Goal: Check status: Check status

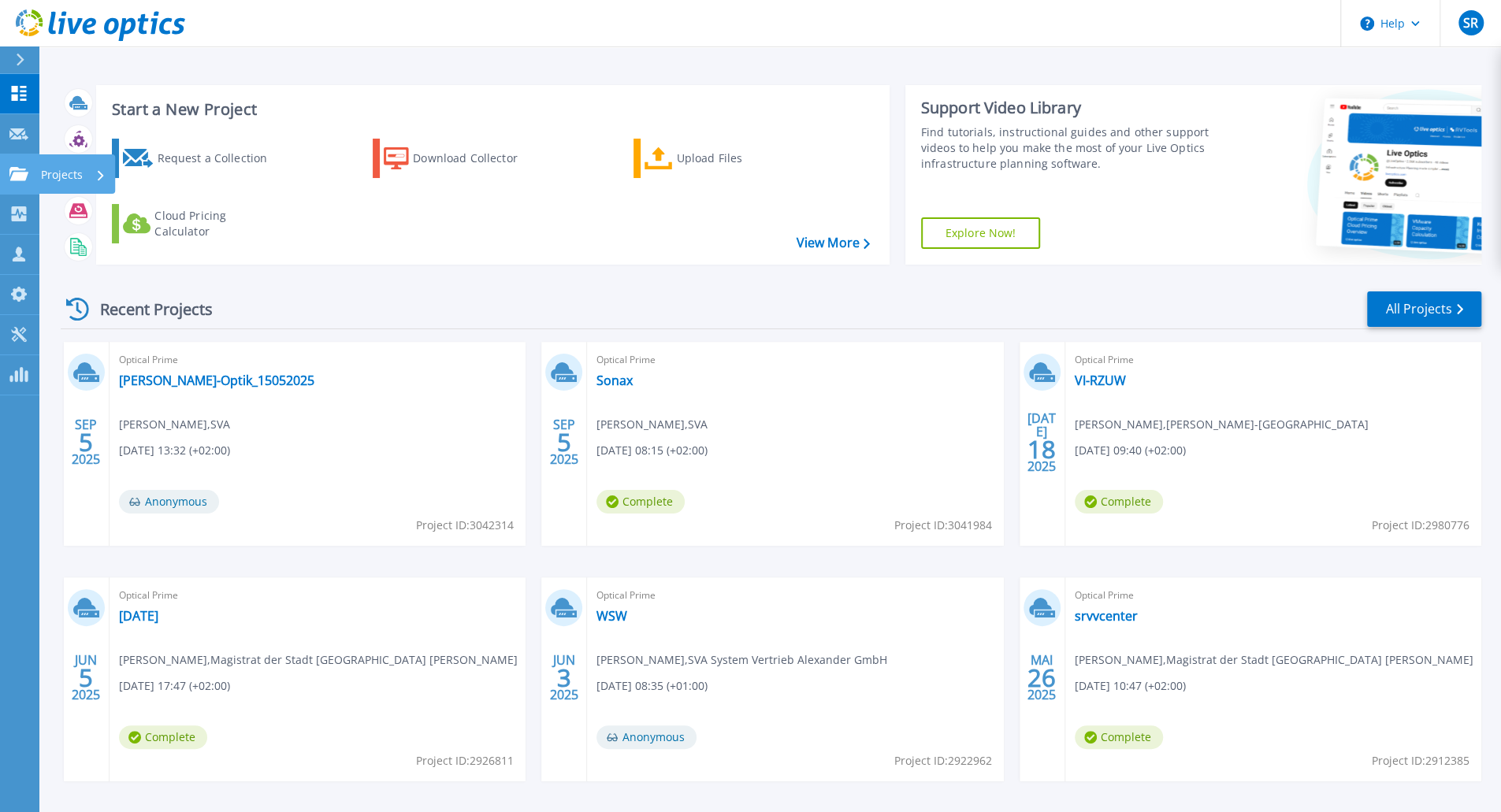
click at [24, 175] on icon at bounding box center [19, 174] width 19 height 14
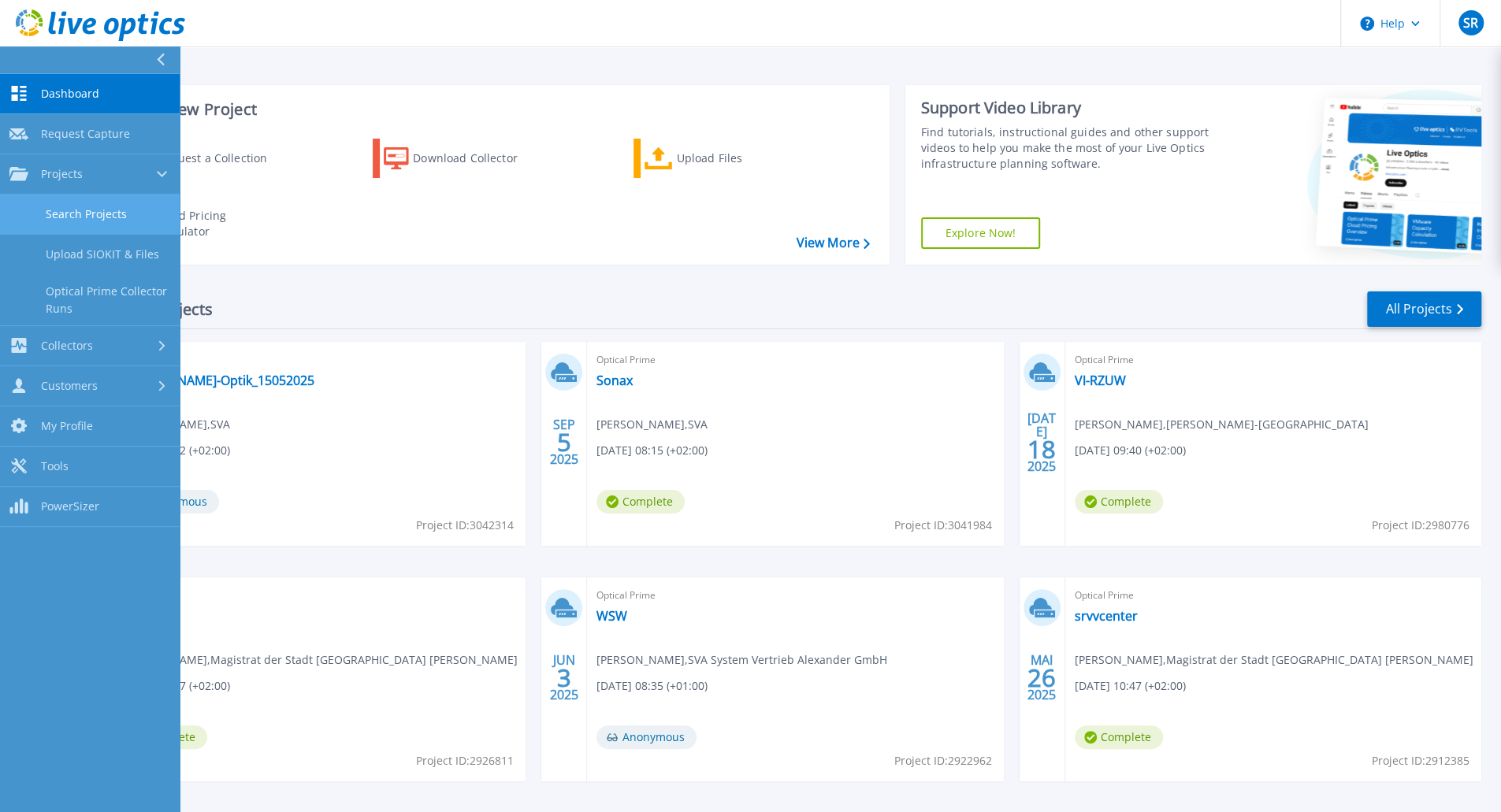
click at [59, 206] on link "Search Projects" at bounding box center [90, 214] width 179 height 40
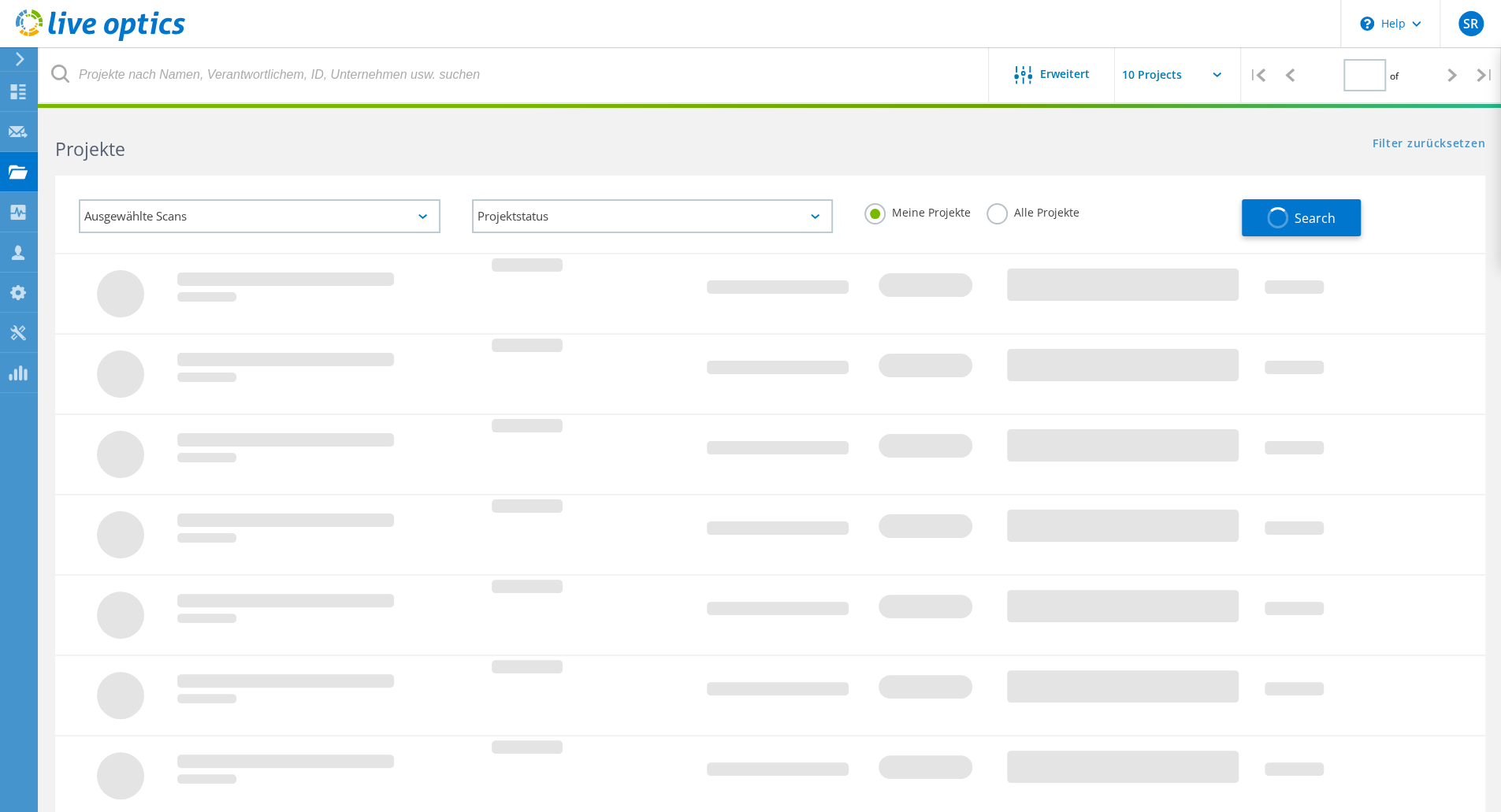
type input "2"
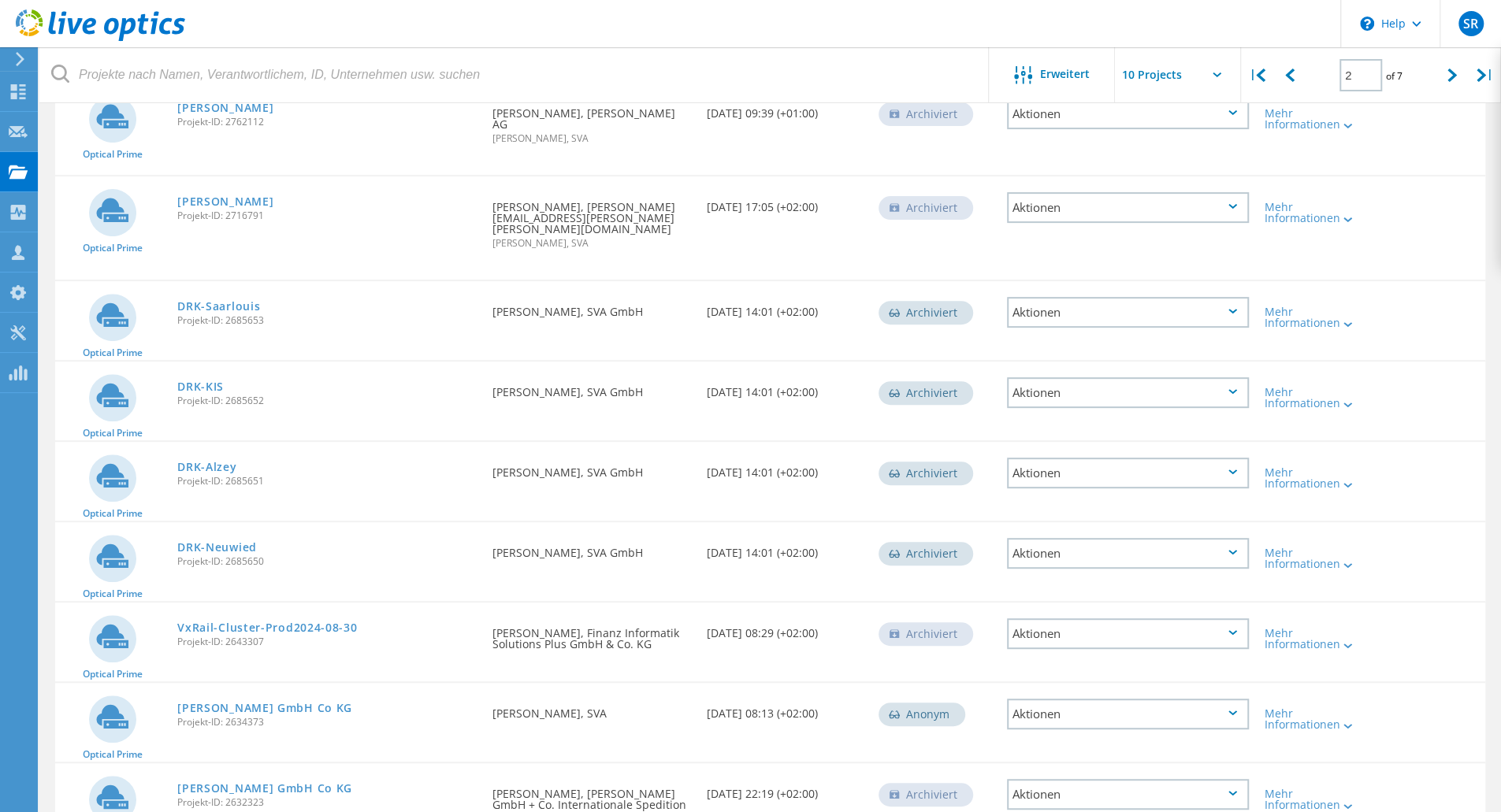
scroll to position [304, 0]
click at [266, 701] on link "[PERSON_NAME] GmbH Co KG" at bounding box center [265, 706] width 175 height 11
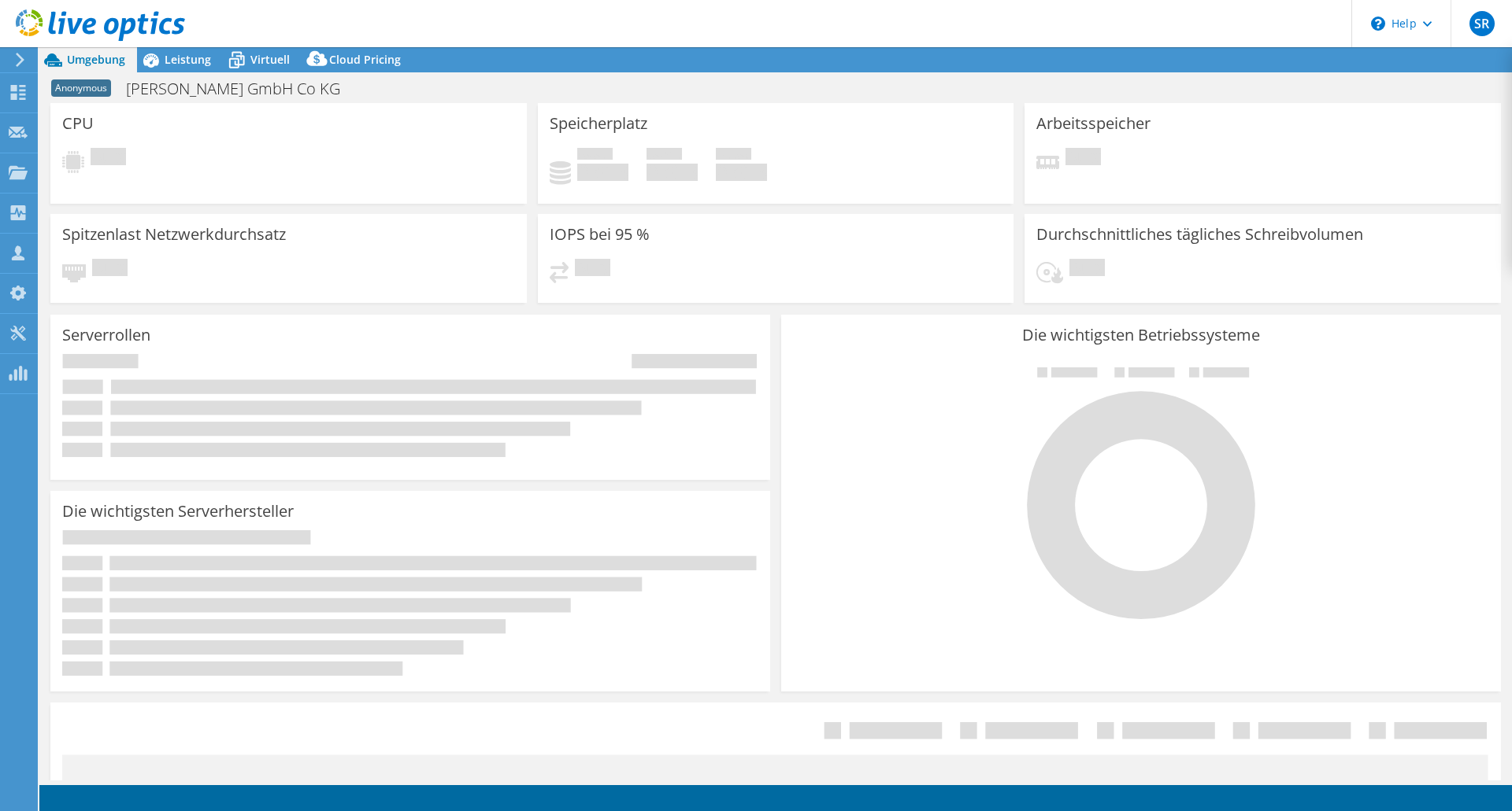
select select "EUFrankfurt"
select select "USD"
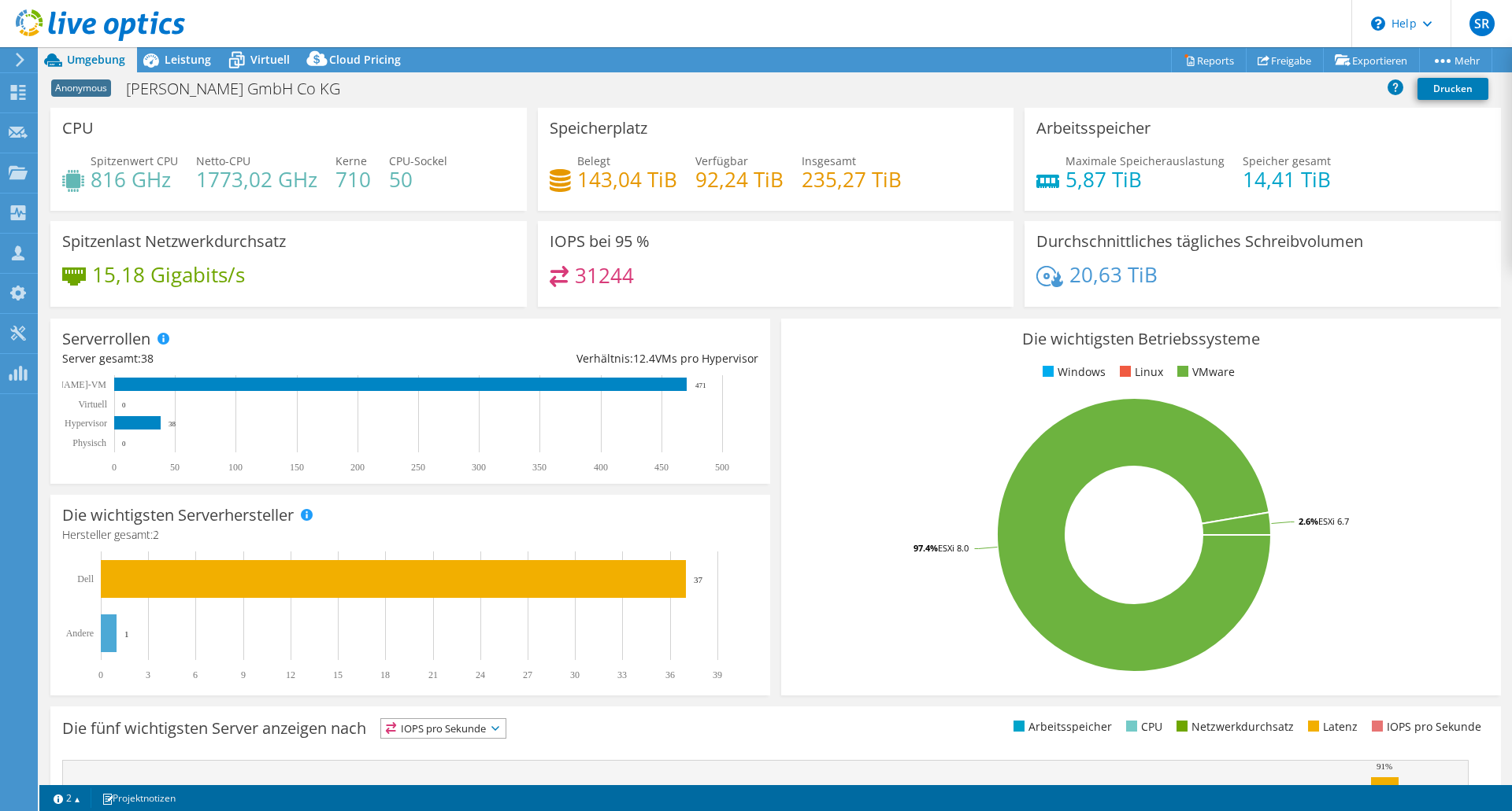
click at [55, 28] on icon at bounding box center [100, 25] width 169 height 32
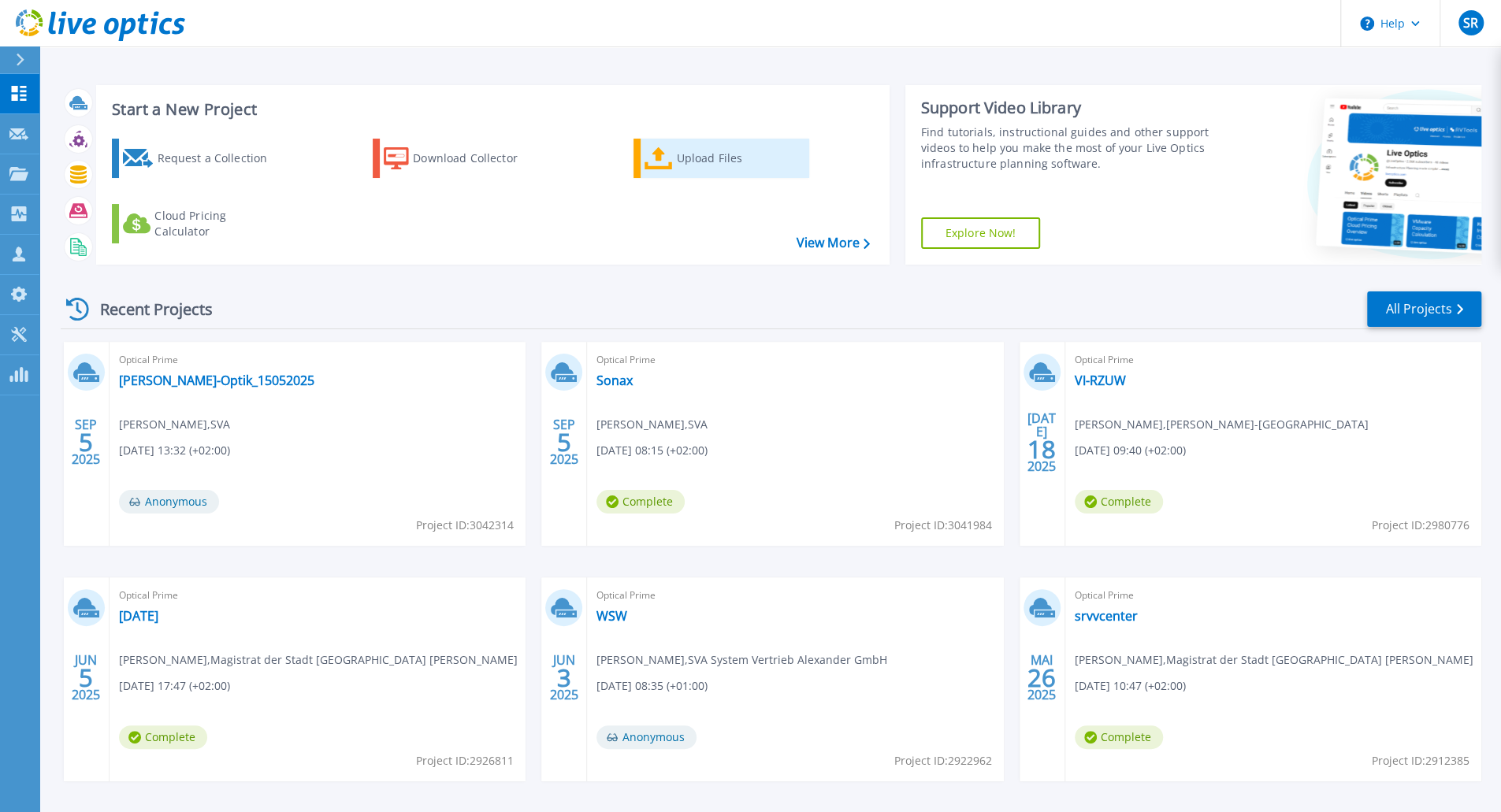
click at [686, 160] on div "Upload Files" at bounding box center [738, 158] width 126 height 31
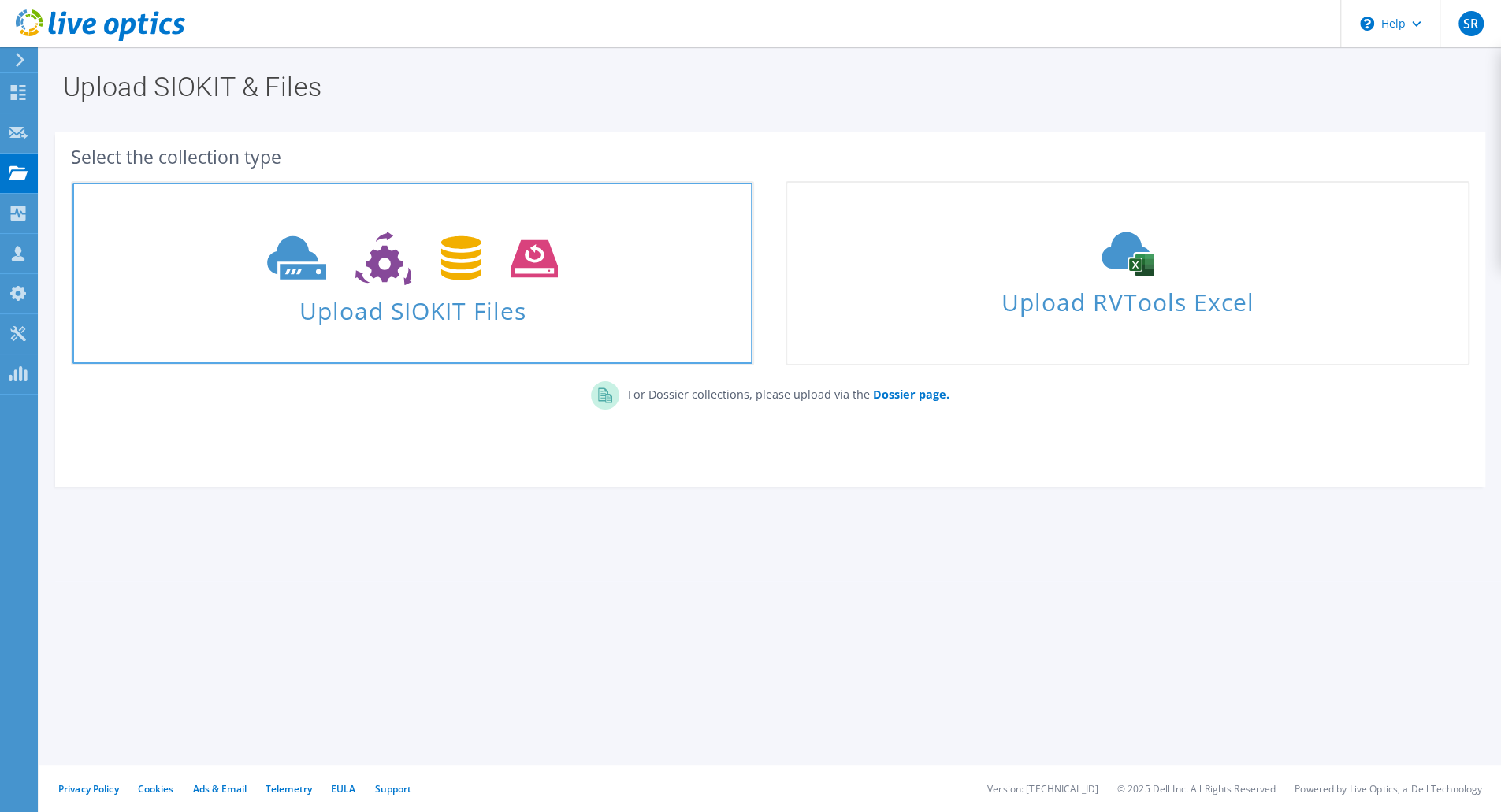
click at [601, 333] on link "Upload SIOKIT Files" at bounding box center [413, 273] width 684 height 184
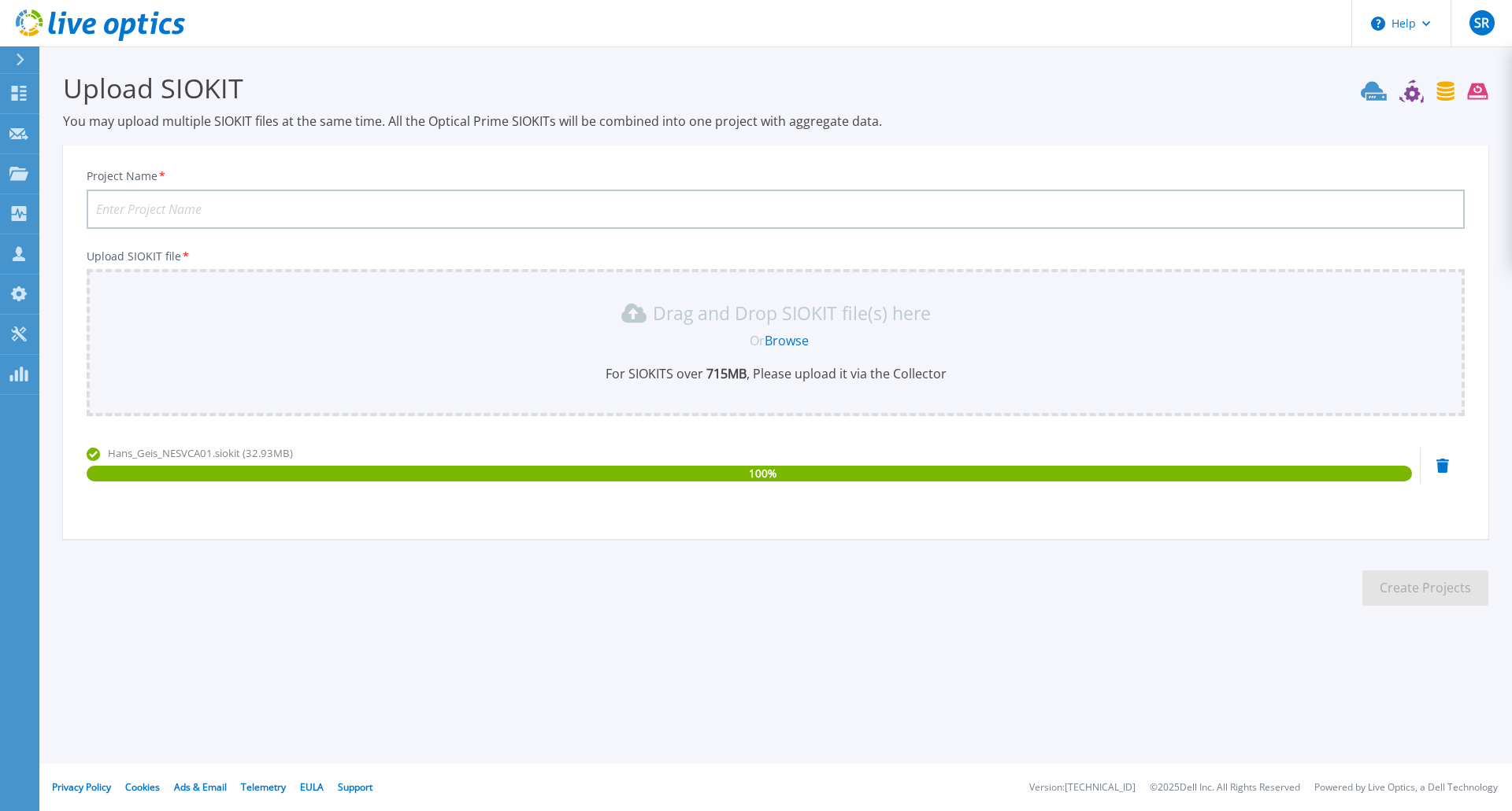
click at [321, 204] on input "Project Name *" at bounding box center [775, 209] width 1378 height 39
type input "[PERSON_NAME] GmbH Co KG"
click at [1416, 591] on button "Create Projects" at bounding box center [1424, 588] width 126 height 35
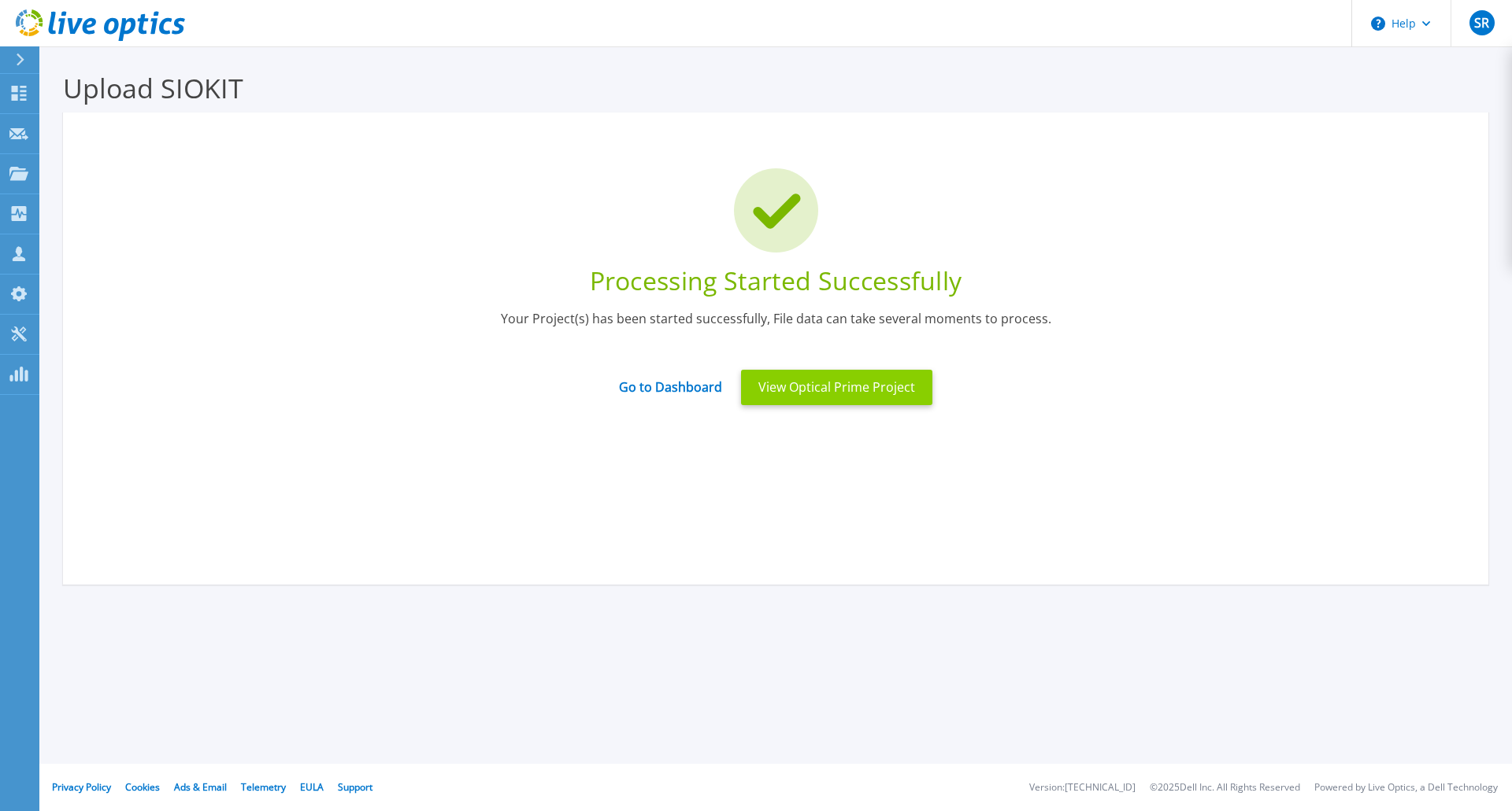
click at [850, 388] on button "View Optical Prime Project" at bounding box center [836, 387] width 192 height 35
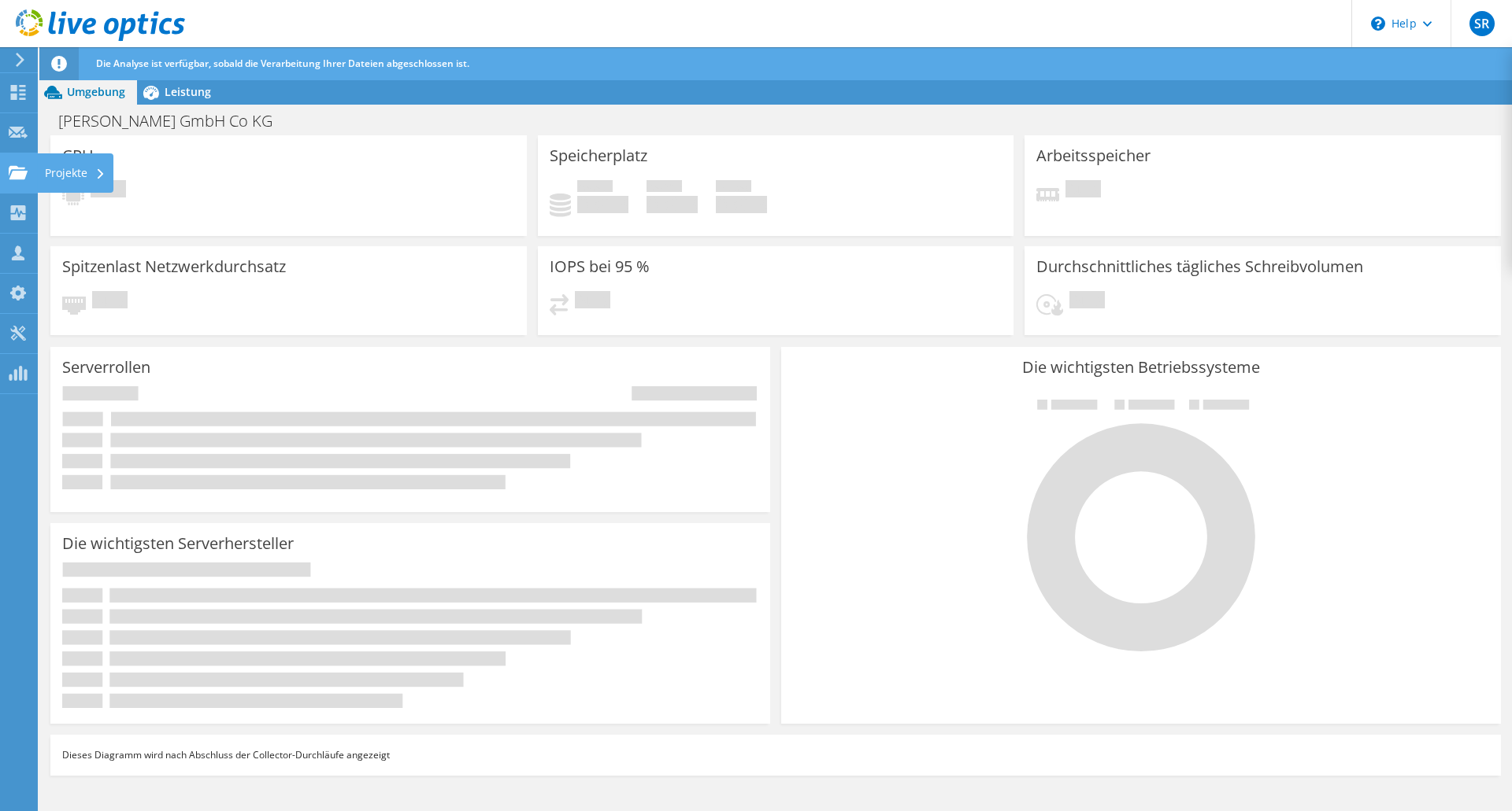
click at [16, 173] on use at bounding box center [18, 172] width 18 height 14
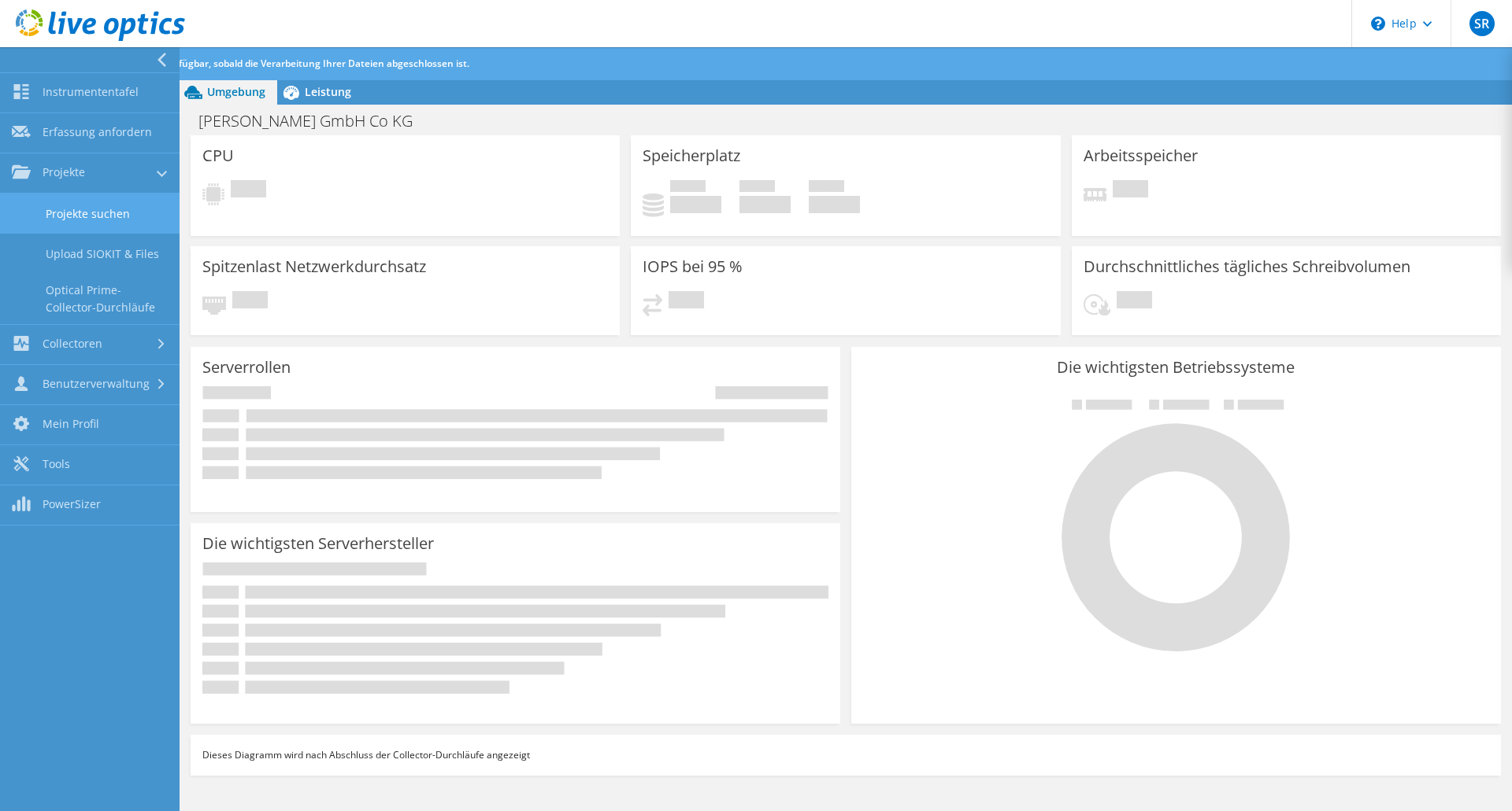
click at [74, 217] on link "Projekte suchen" at bounding box center [90, 213] width 179 height 40
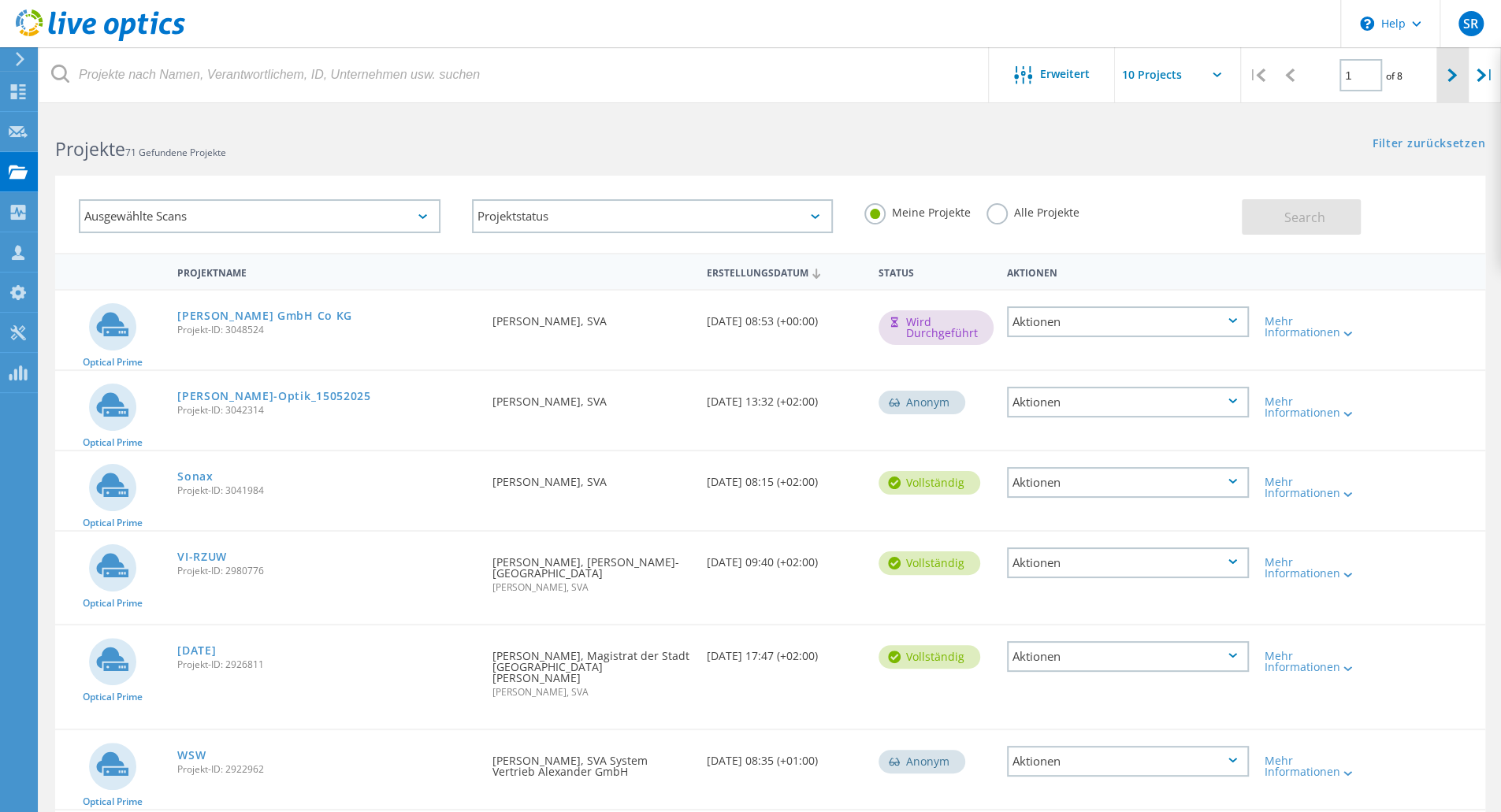
click at [1448, 86] on div at bounding box center [1452, 75] width 32 height 55
type input "2"
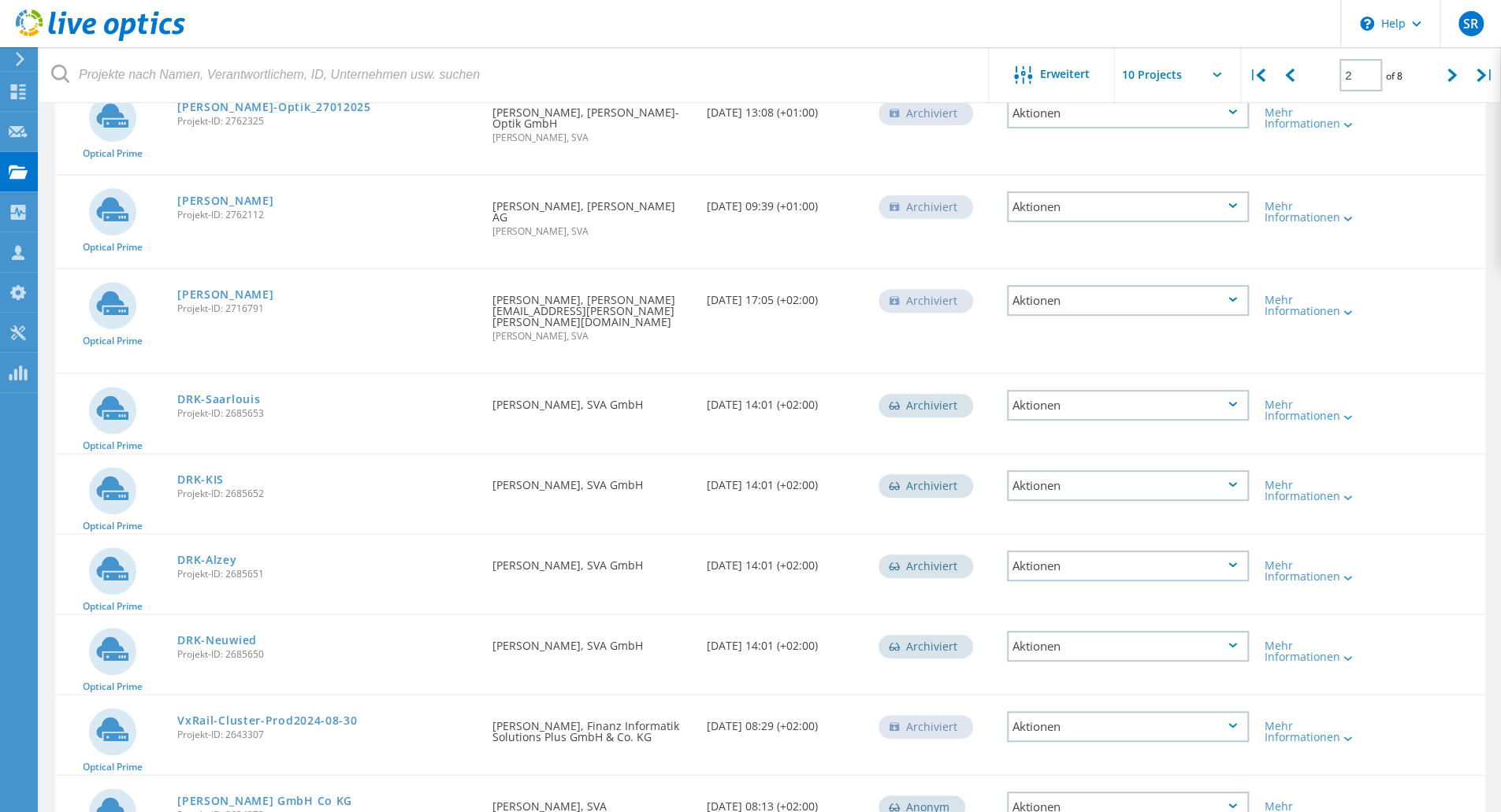
scroll to position [364, 0]
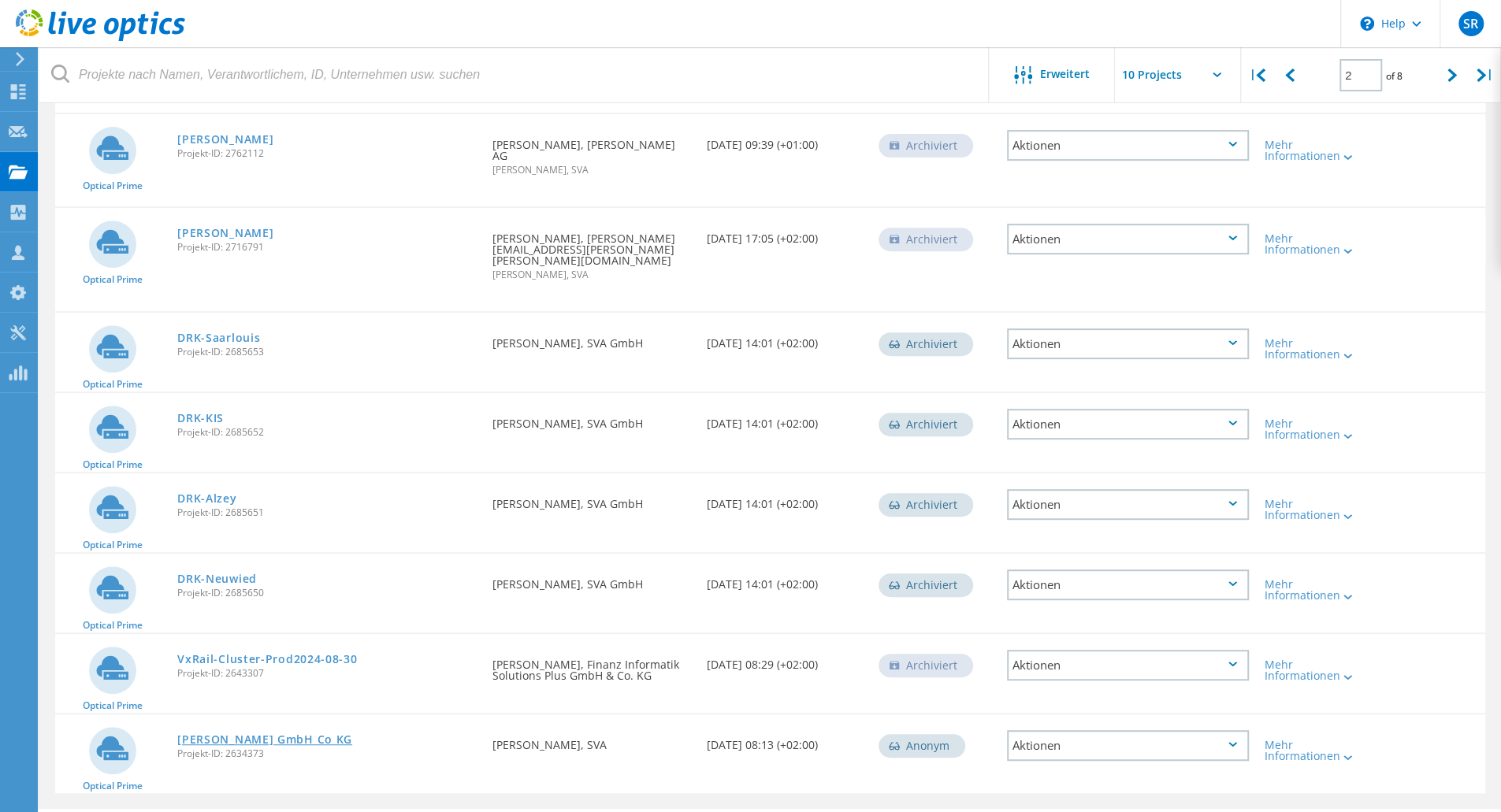
click at [214, 734] on link "[PERSON_NAME] GmbH Co KG" at bounding box center [265, 739] width 175 height 11
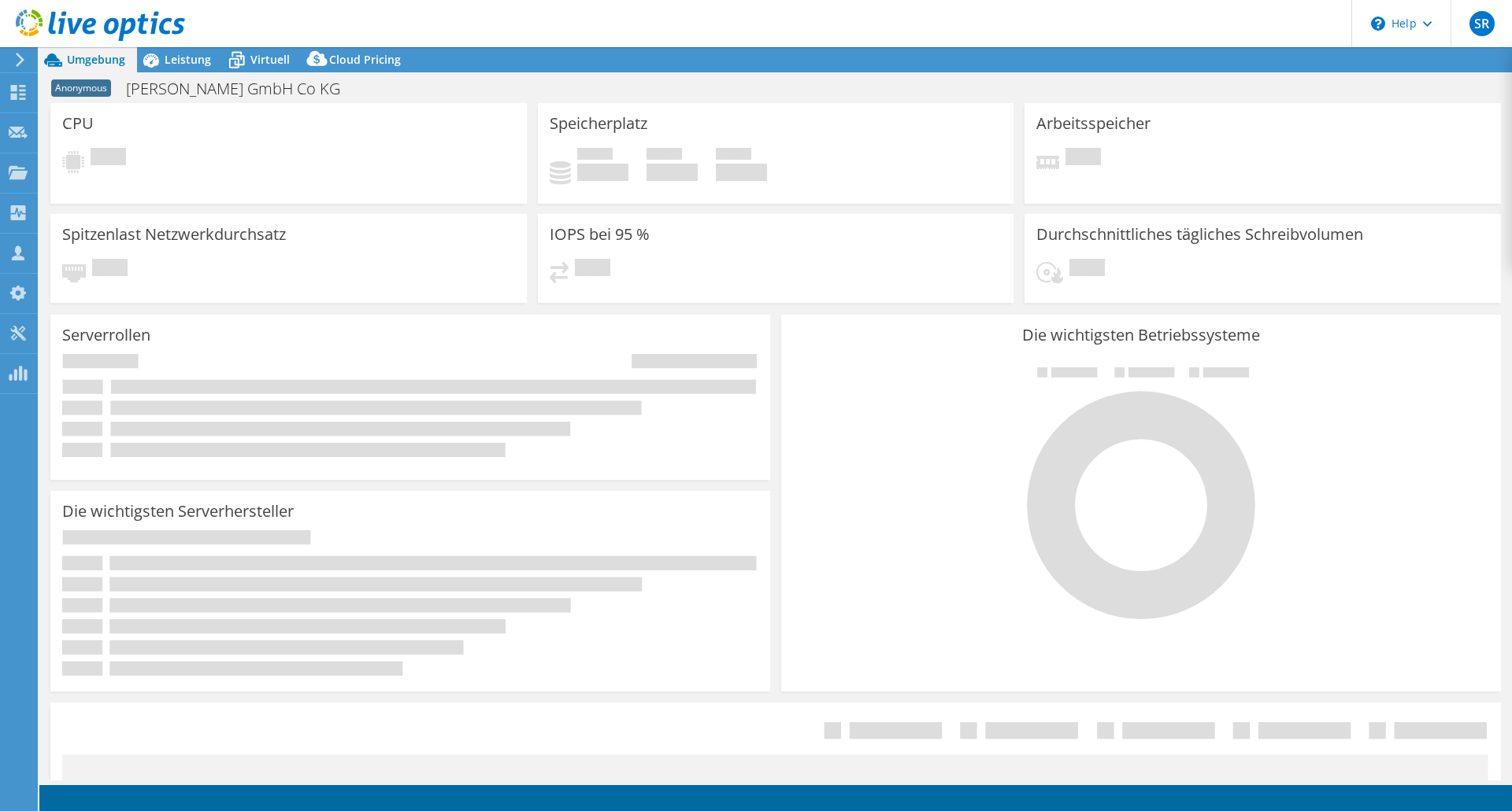
select select "EUFrankfurt"
select select "USD"
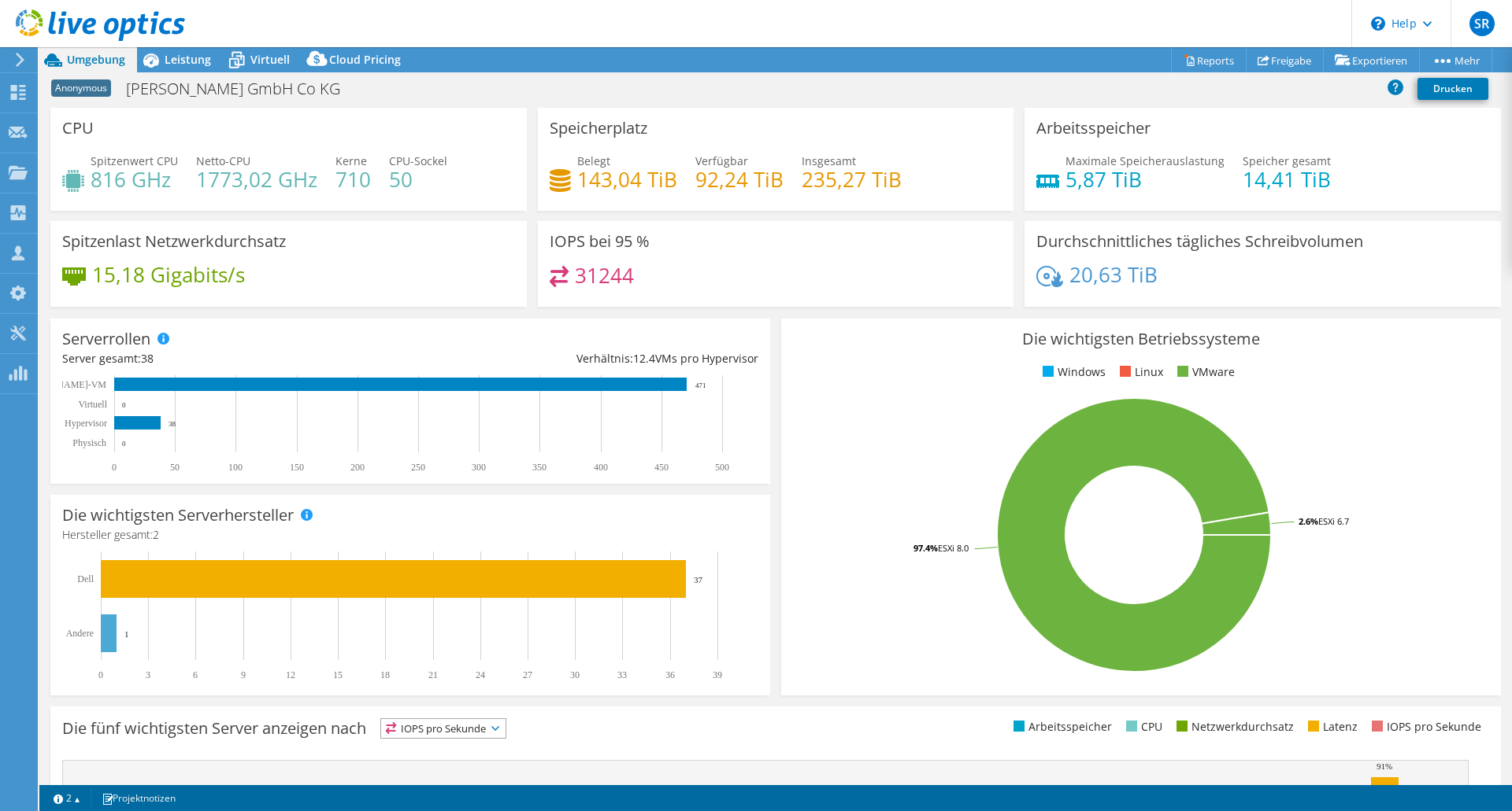
click at [1351, 383] on div "Die wichtigsten Betriebssysteme Windows Linux VMware 97.4% ESXi 8.0 2.6% ESXi 6…" at bounding box center [1141, 508] width 720 height 377
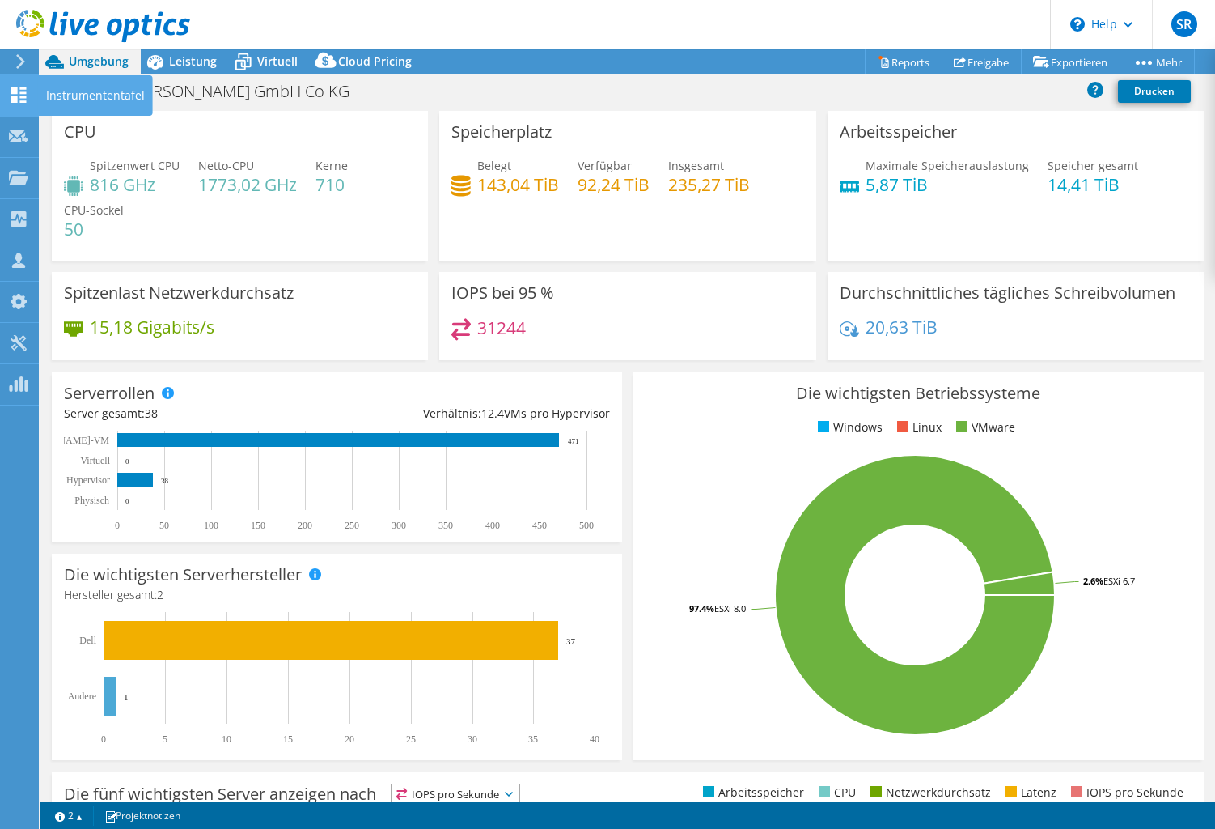
click at [19, 93] on icon at bounding box center [18, 94] width 19 height 15
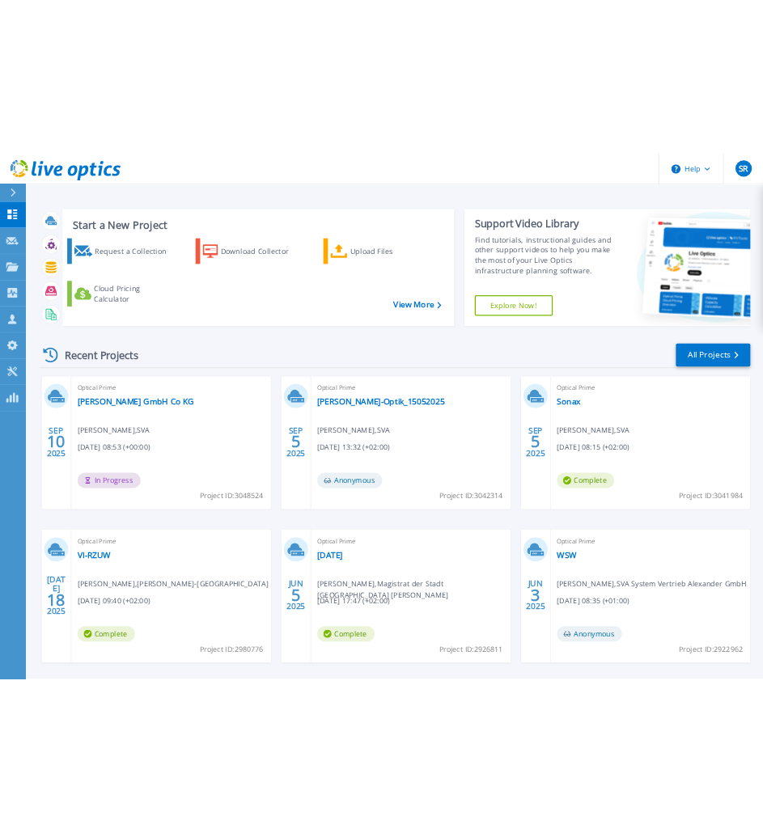
scroll to position [68, 0]
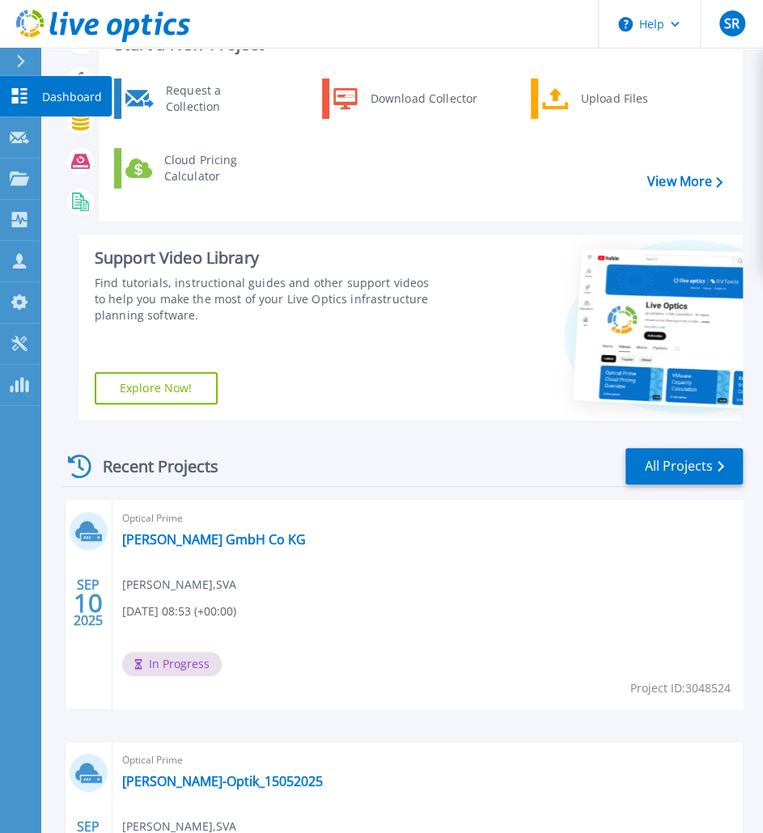
click at [18, 100] on icon at bounding box center [19, 95] width 15 height 15
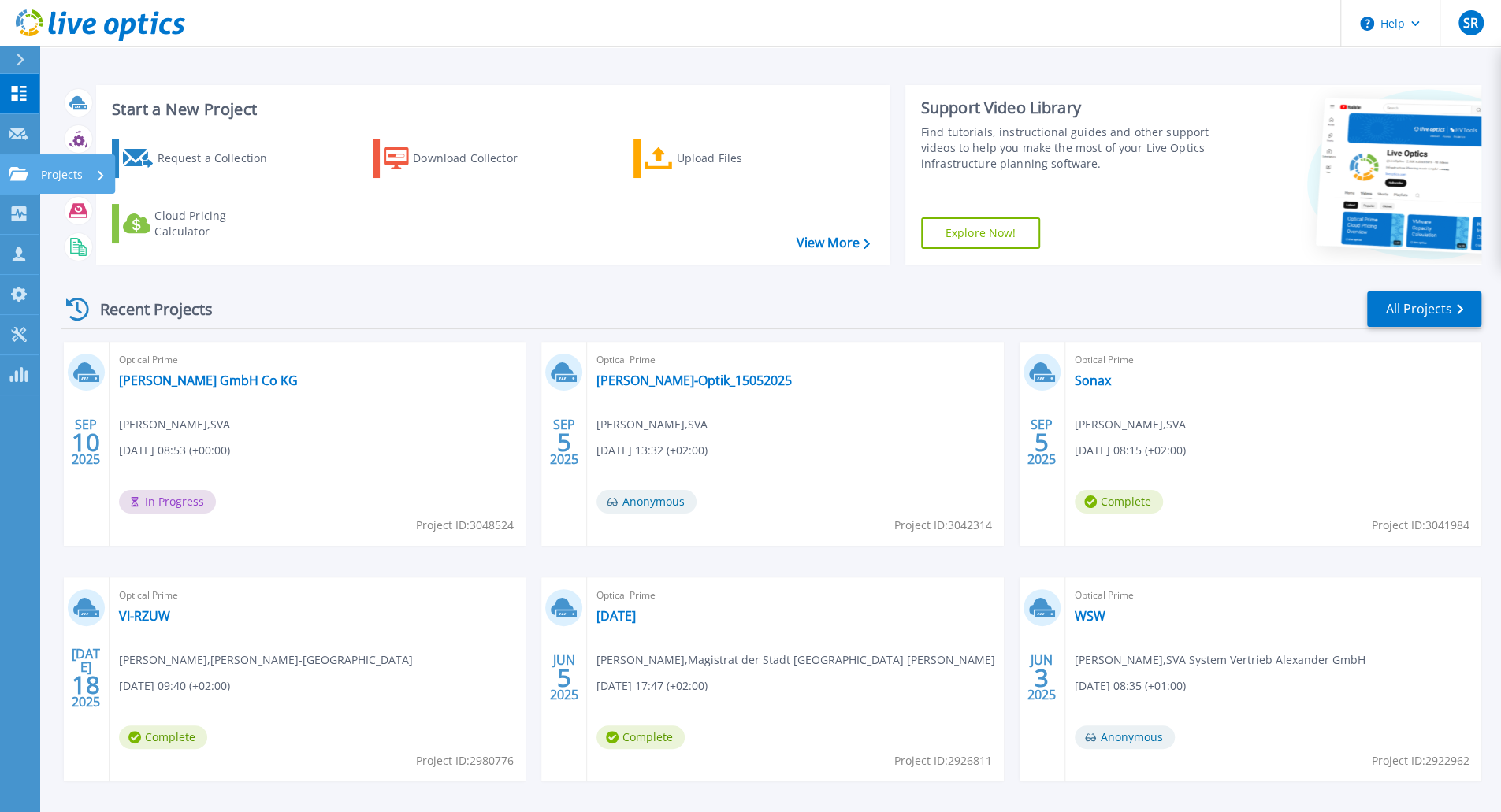
click at [14, 173] on icon at bounding box center [19, 174] width 19 height 14
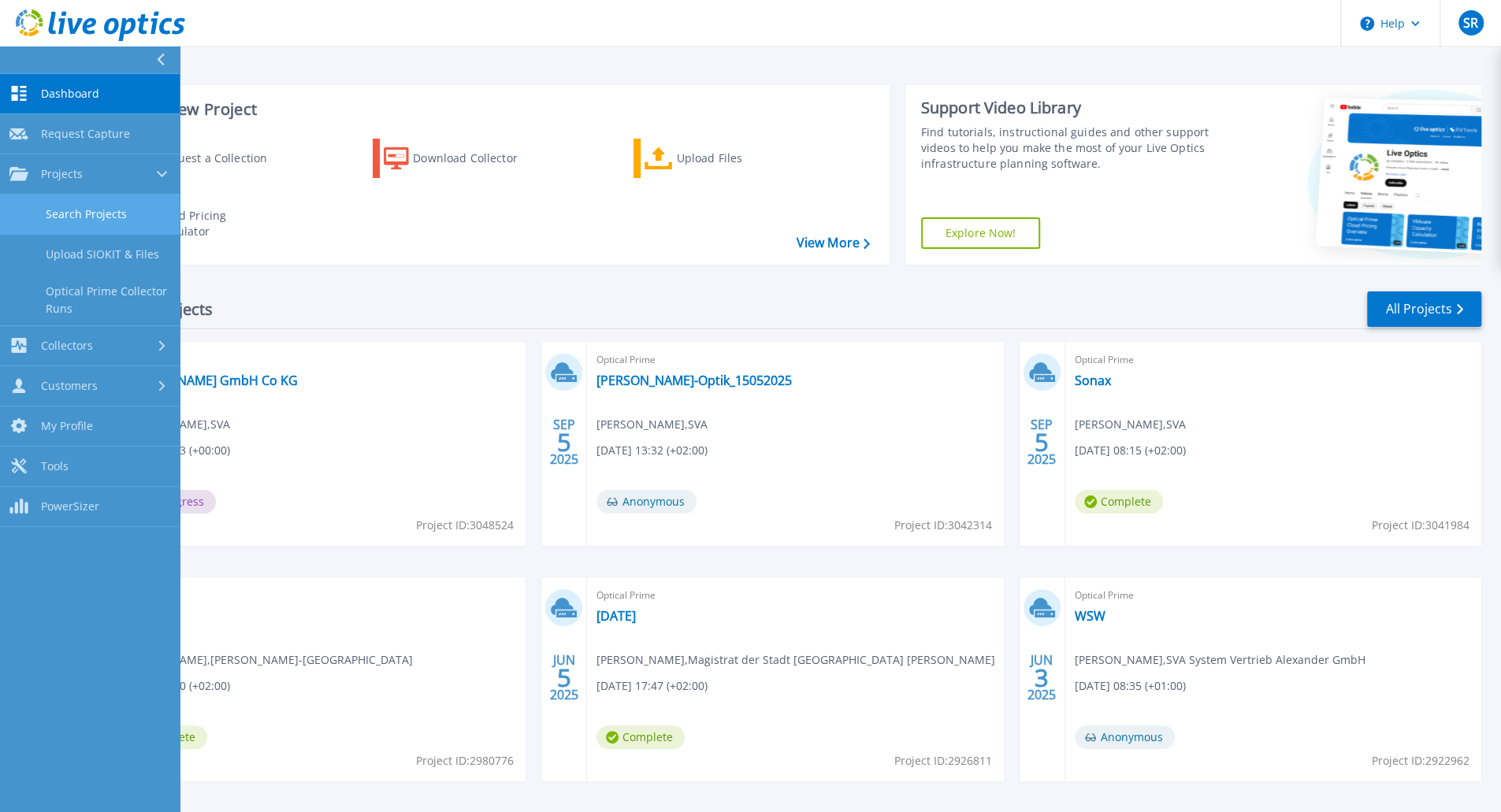
click at [64, 215] on link "Search Projects" at bounding box center [90, 214] width 179 height 40
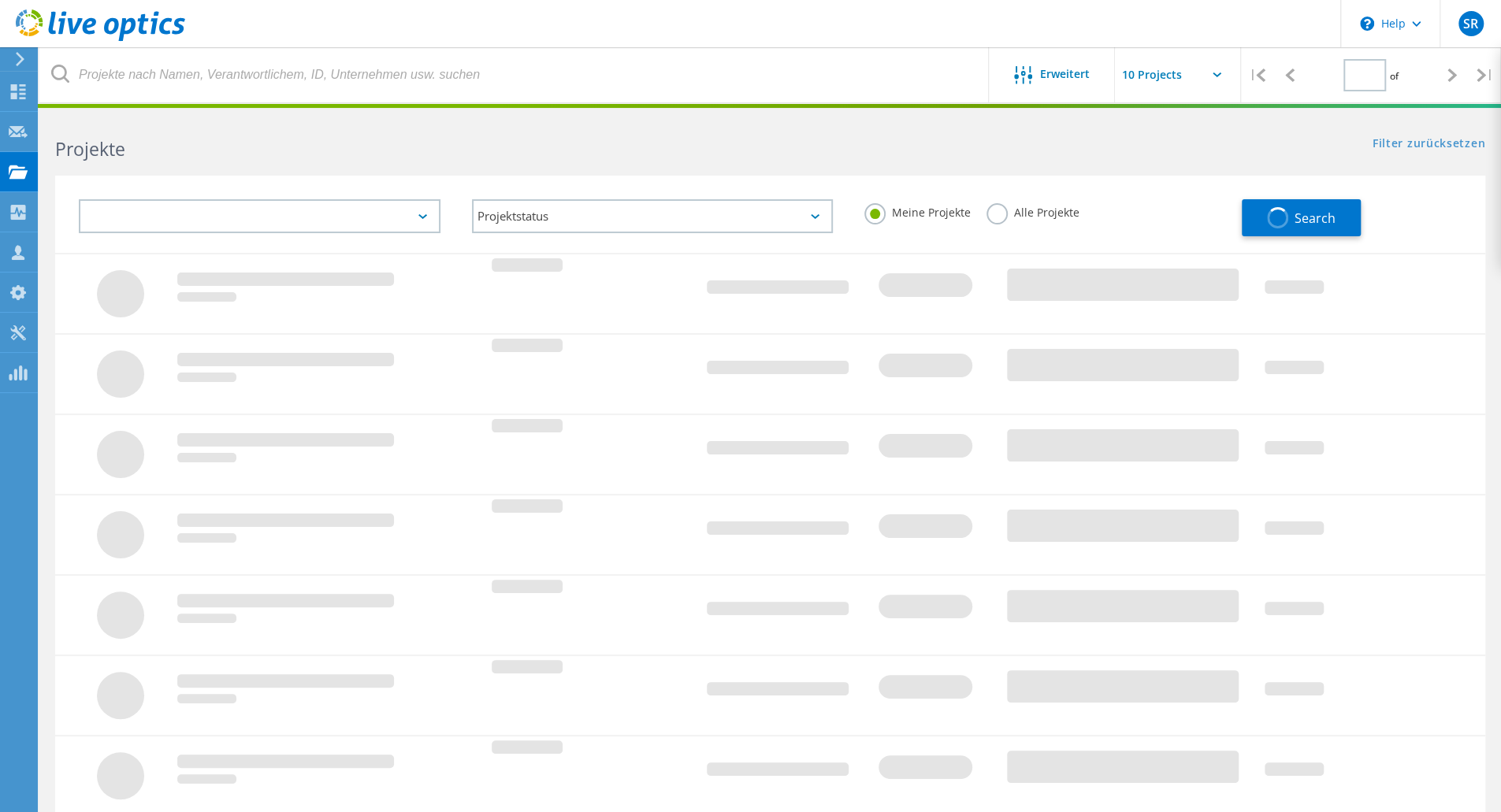
type input "2"
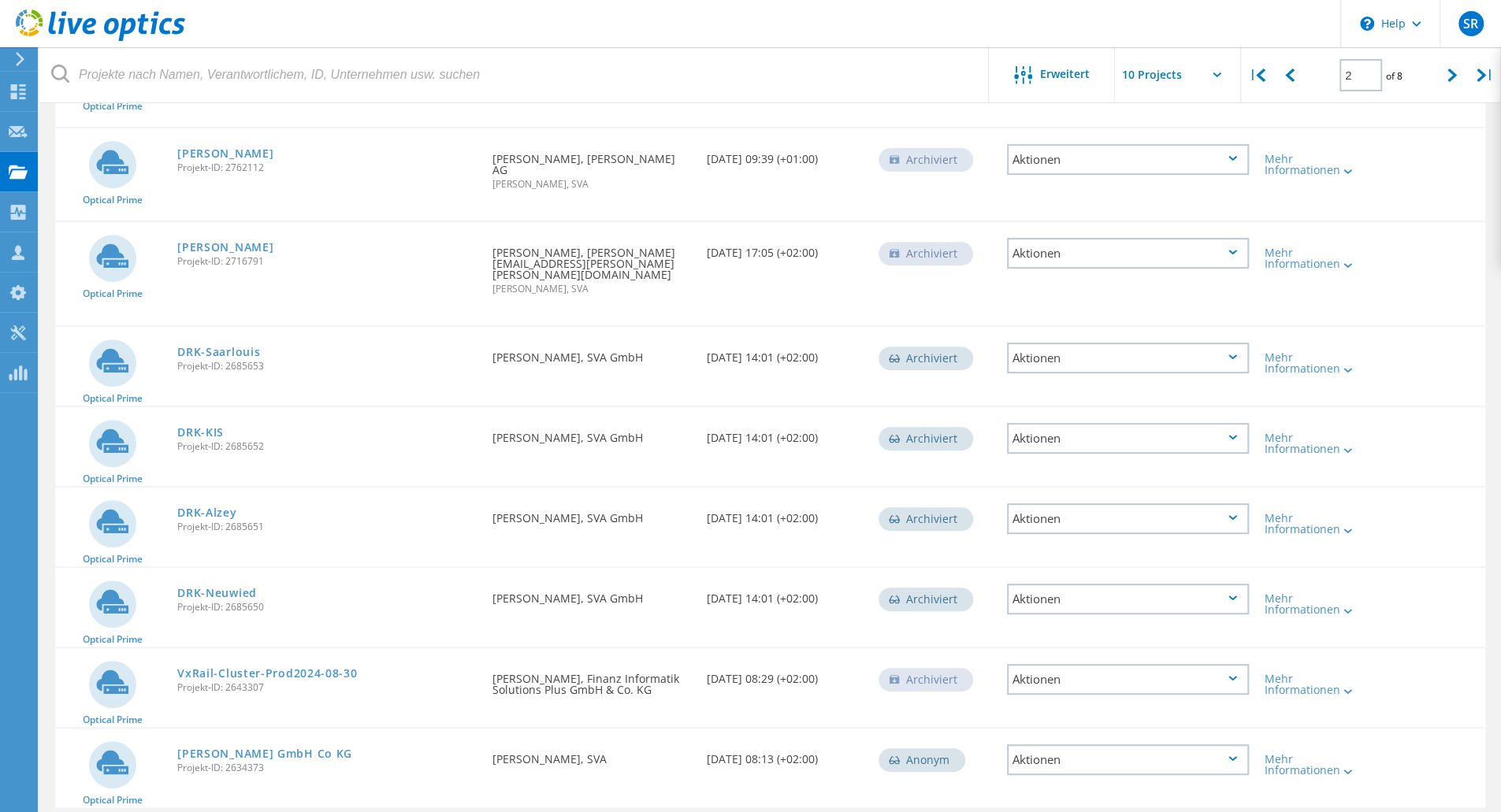
scroll to position [364, 0]
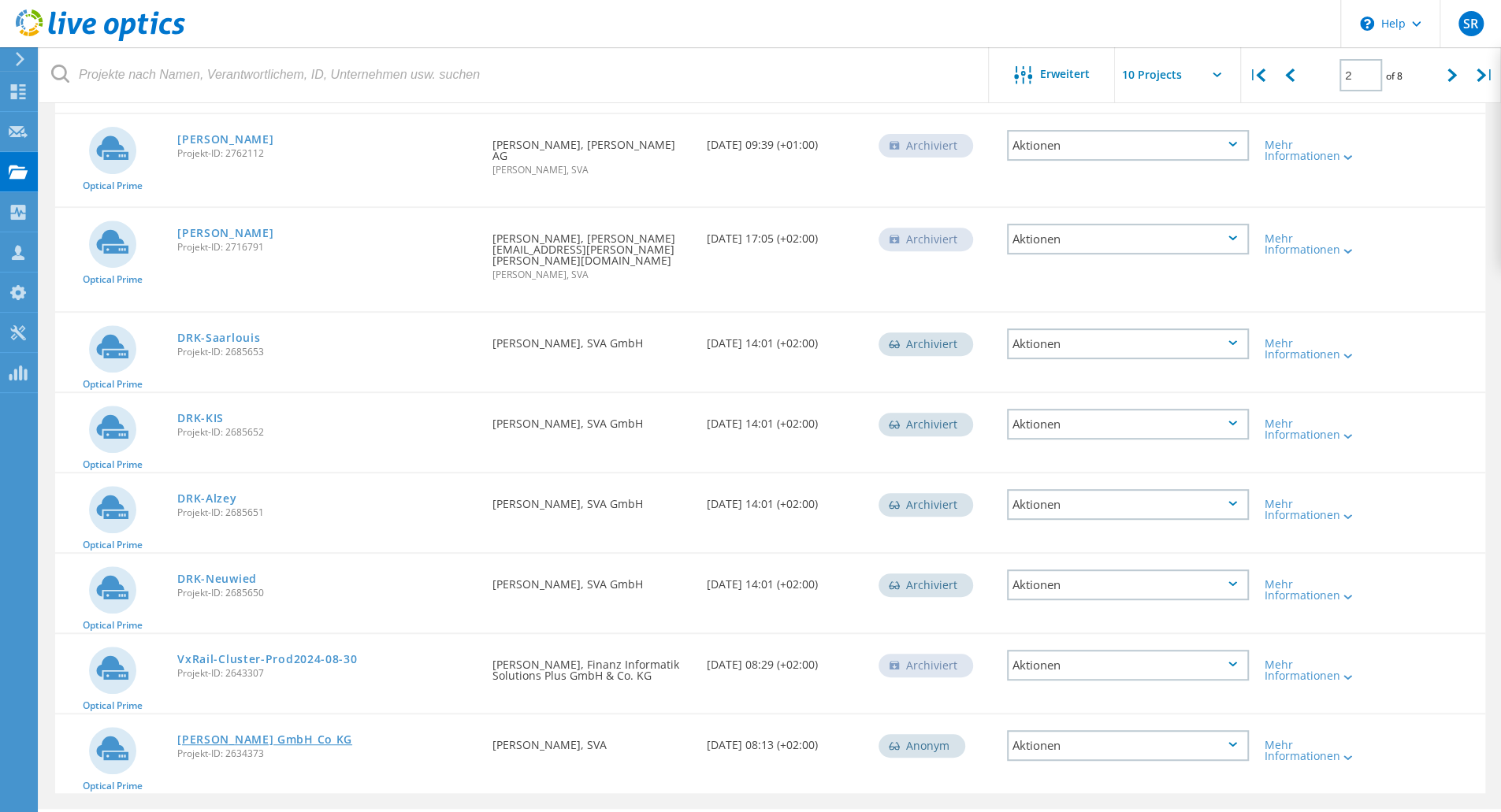
click at [254, 734] on link "[PERSON_NAME] GmbH Co KG" at bounding box center [265, 739] width 175 height 11
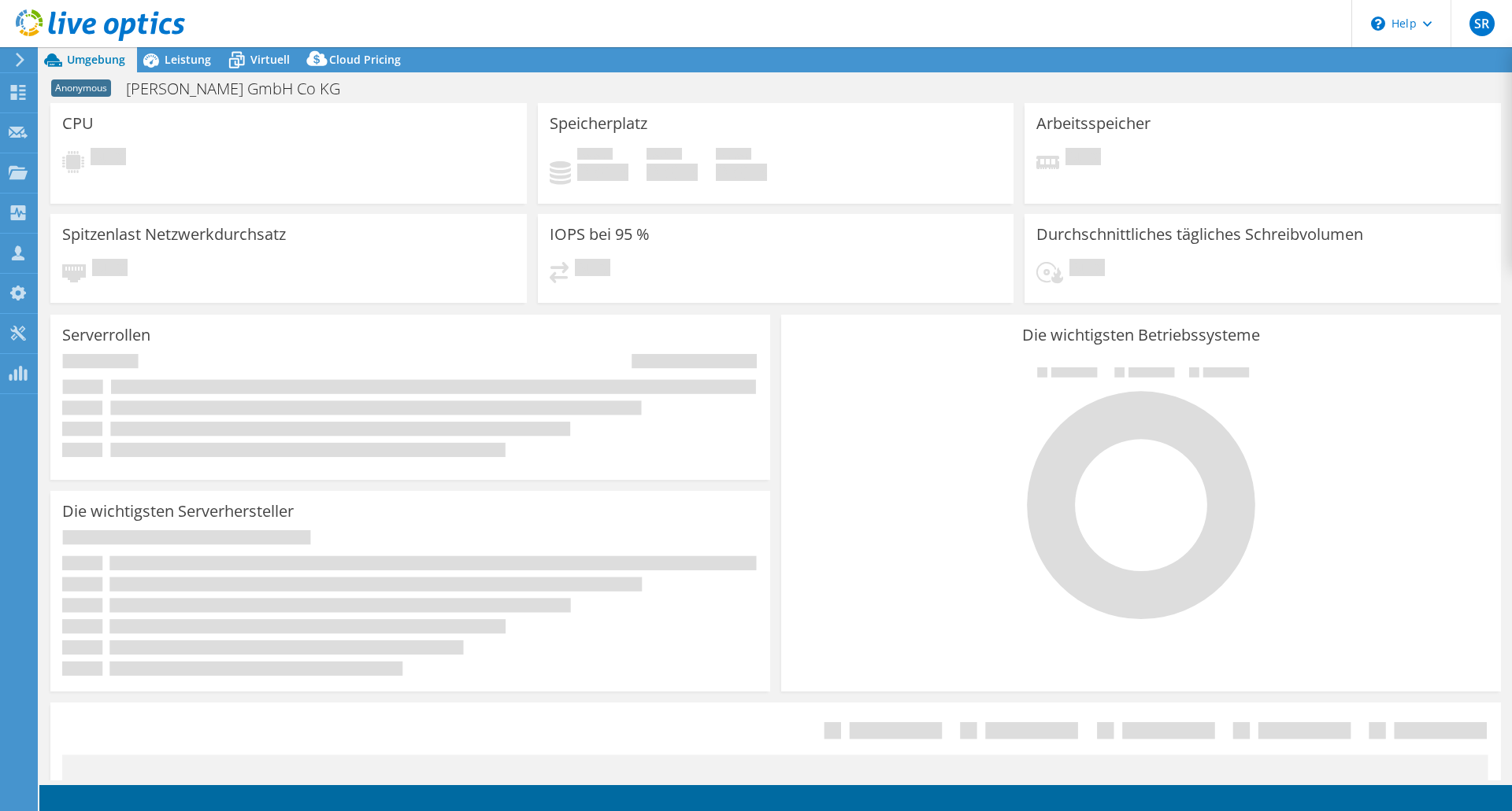
select select "EUFrankfurt"
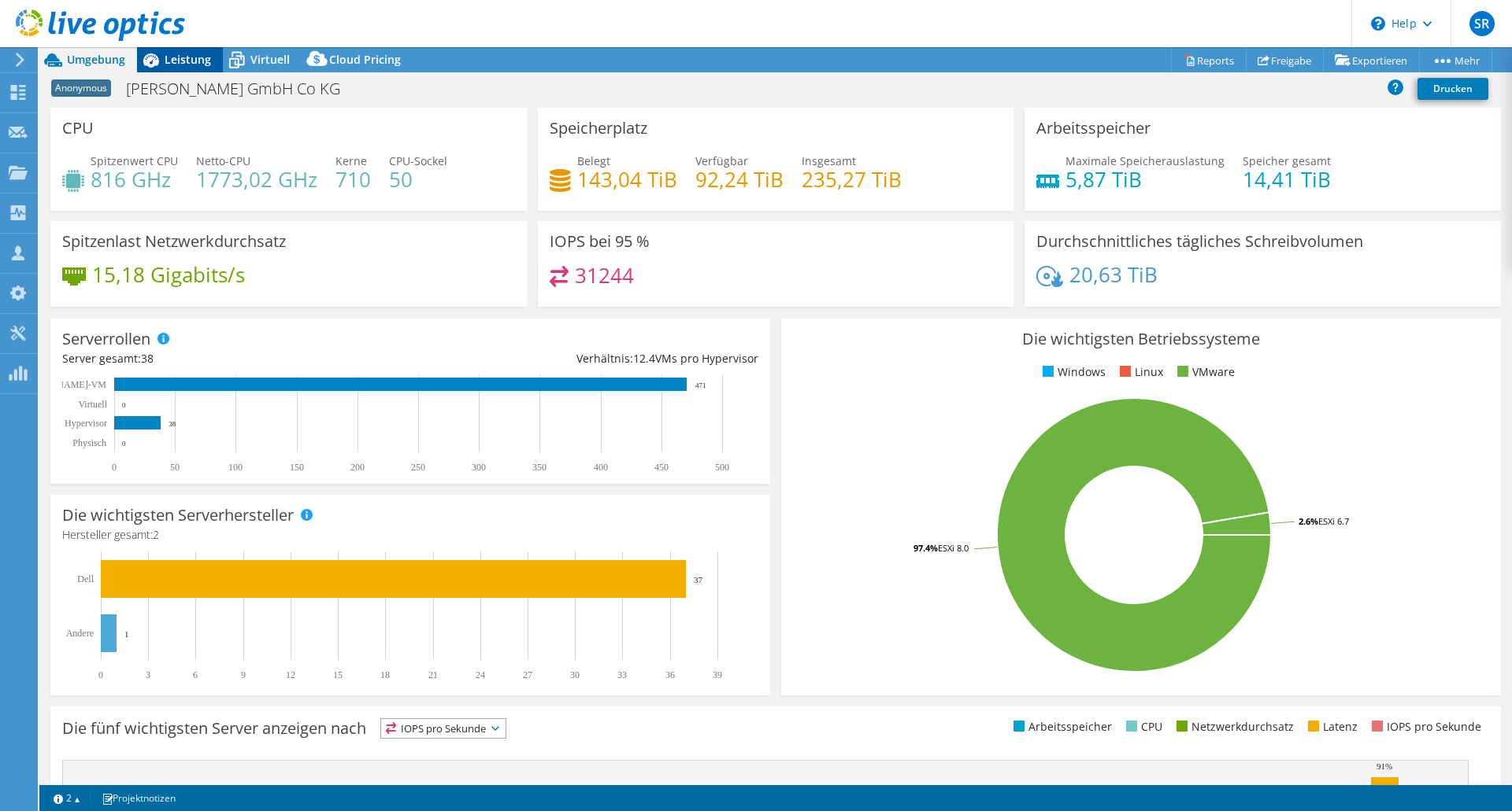
click at [198, 59] on span "Leistung" at bounding box center [188, 58] width 47 height 15
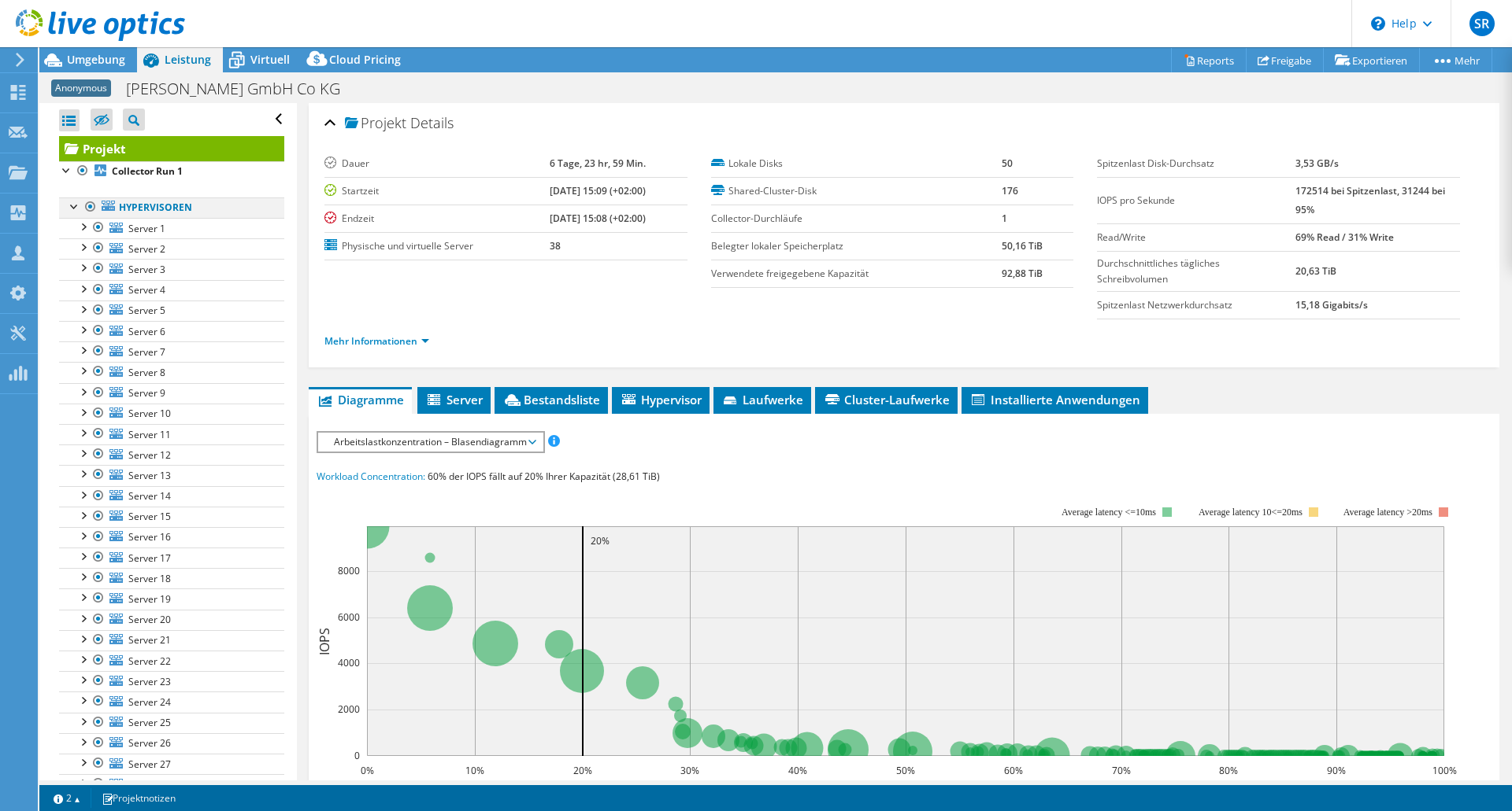
click at [89, 204] on div at bounding box center [90, 206] width 16 height 18
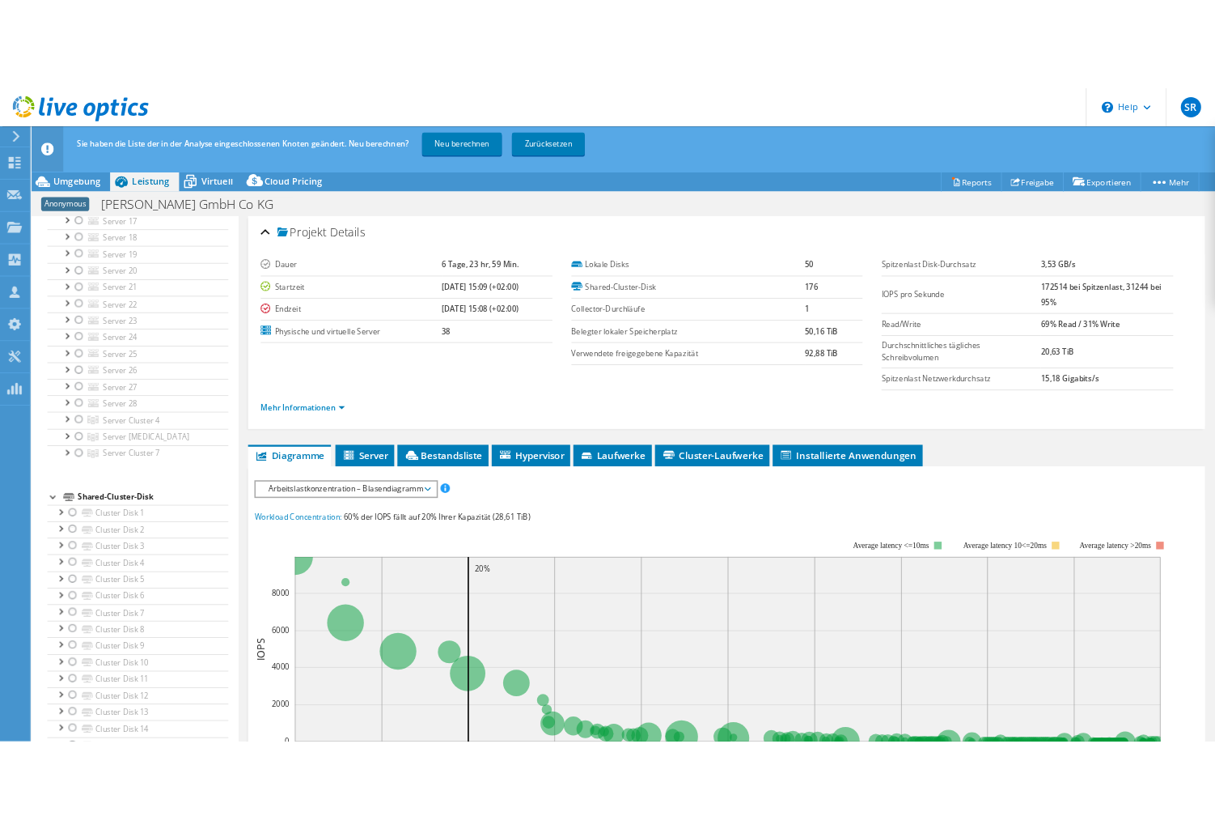
scroll to position [482, 0]
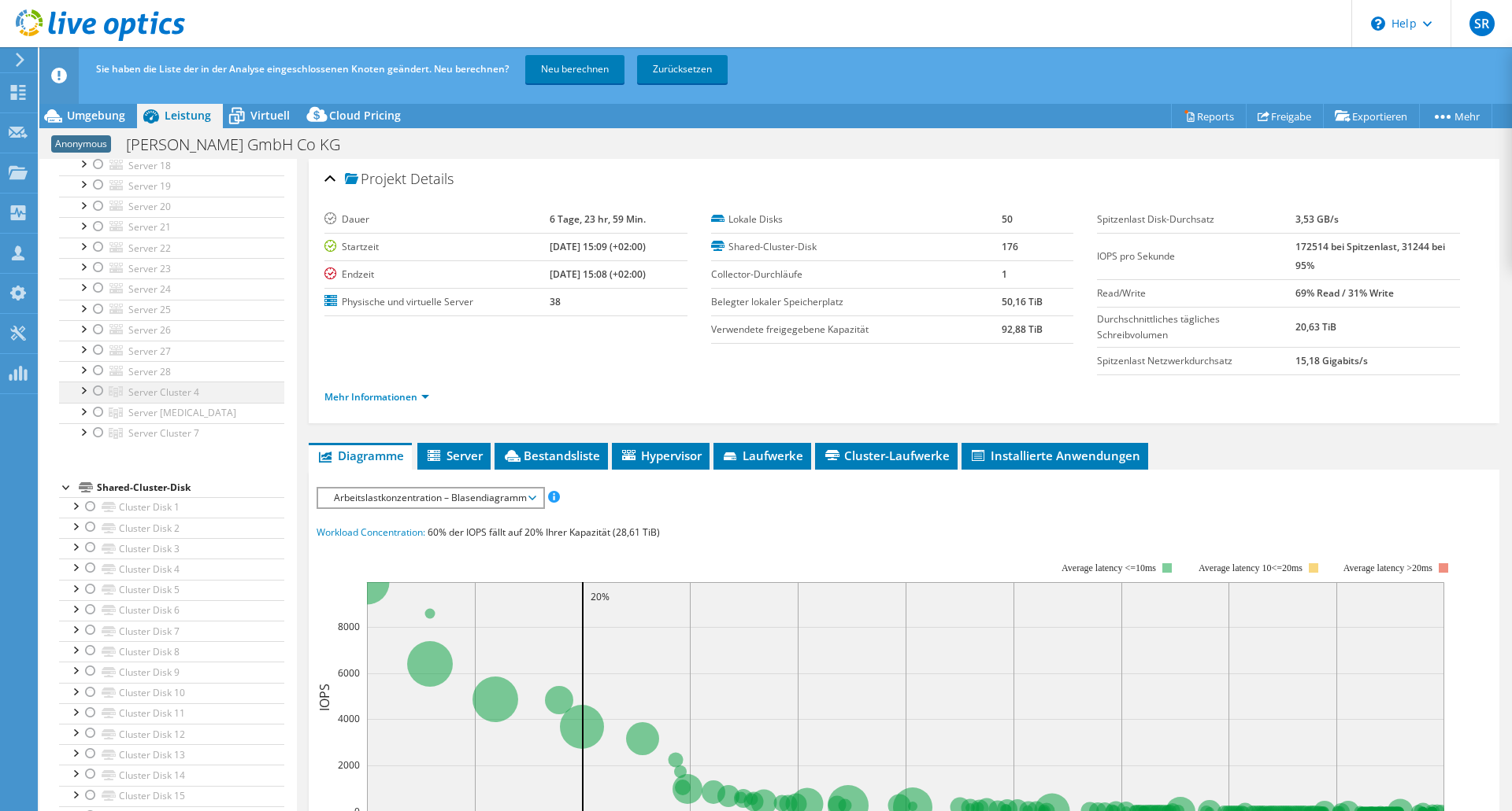
click at [98, 381] on div at bounding box center [98, 390] width 16 height 18
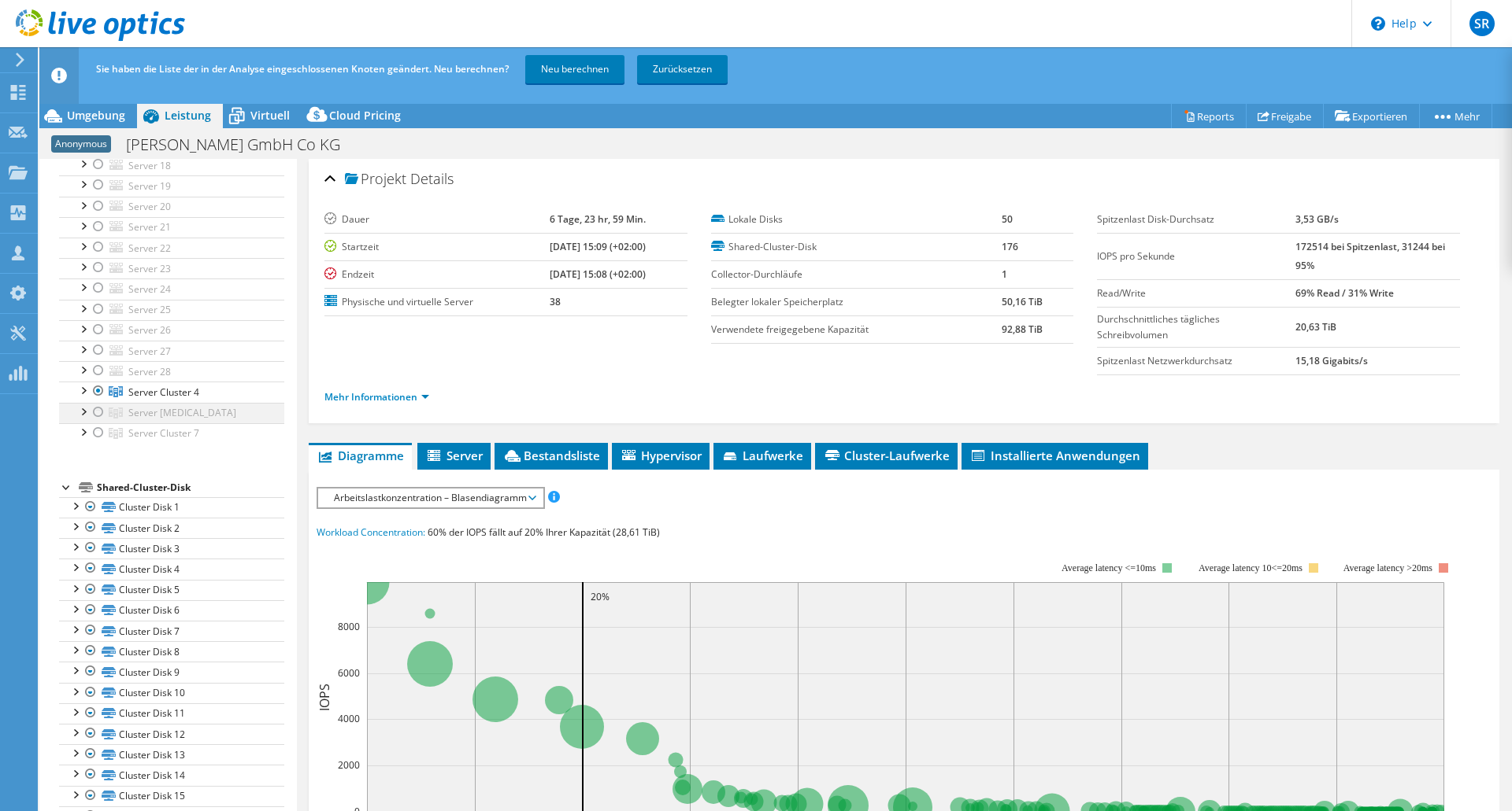
click at [95, 404] on div at bounding box center [98, 411] width 16 height 18
click at [97, 429] on div at bounding box center [98, 432] width 16 height 18
click at [576, 76] on link "Neu berechnen" at bounding box center [575, 69] width 99 height 28
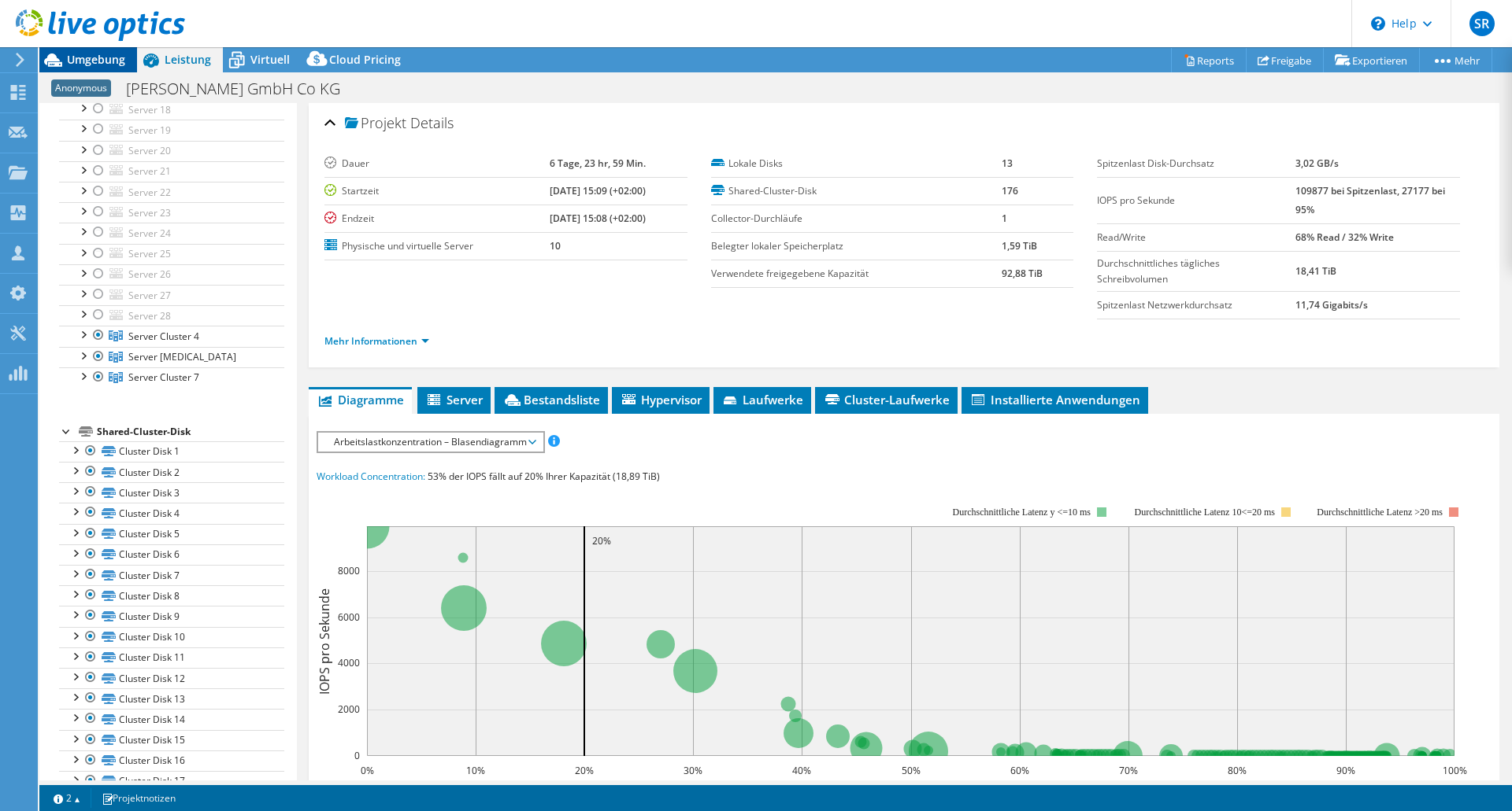
click at [85, 57] on span "Umgebung" at bounding box center [96, 58] width 58 height 15
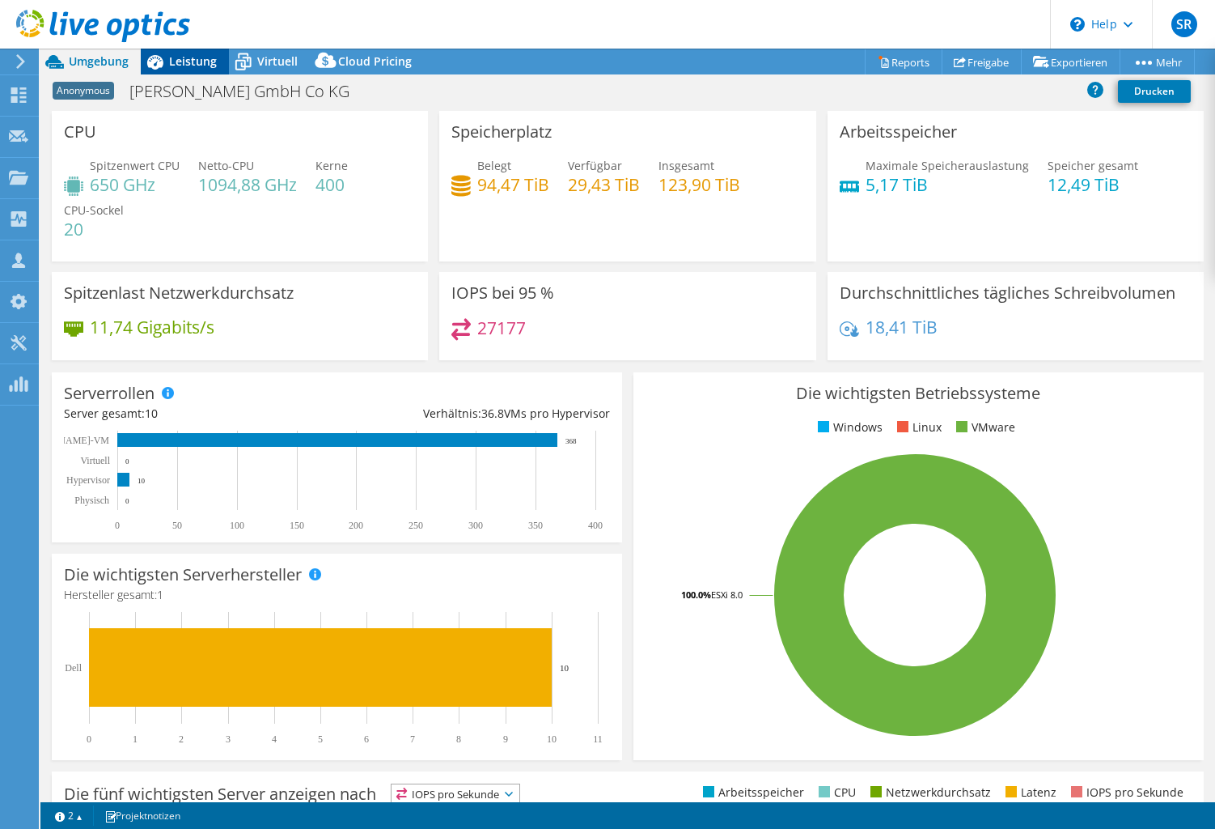
click at [177, 63] on span "Leistung" at bounding box center [193, 60] width 48 height 15
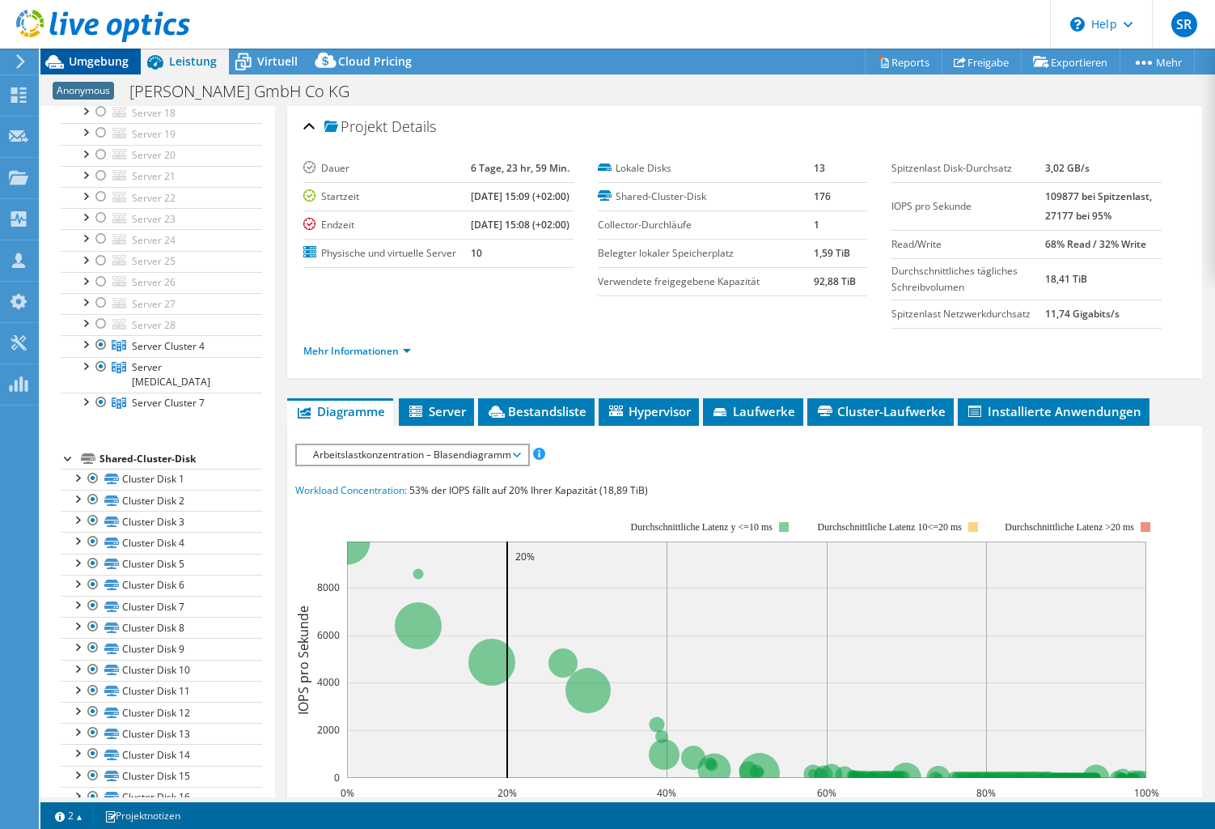
click at [93, 63] on span "Umgebung" at bounding box center [99, 60] width 60 height 15
